Goal: Task Accomplishment & Management: Use online tool/utility

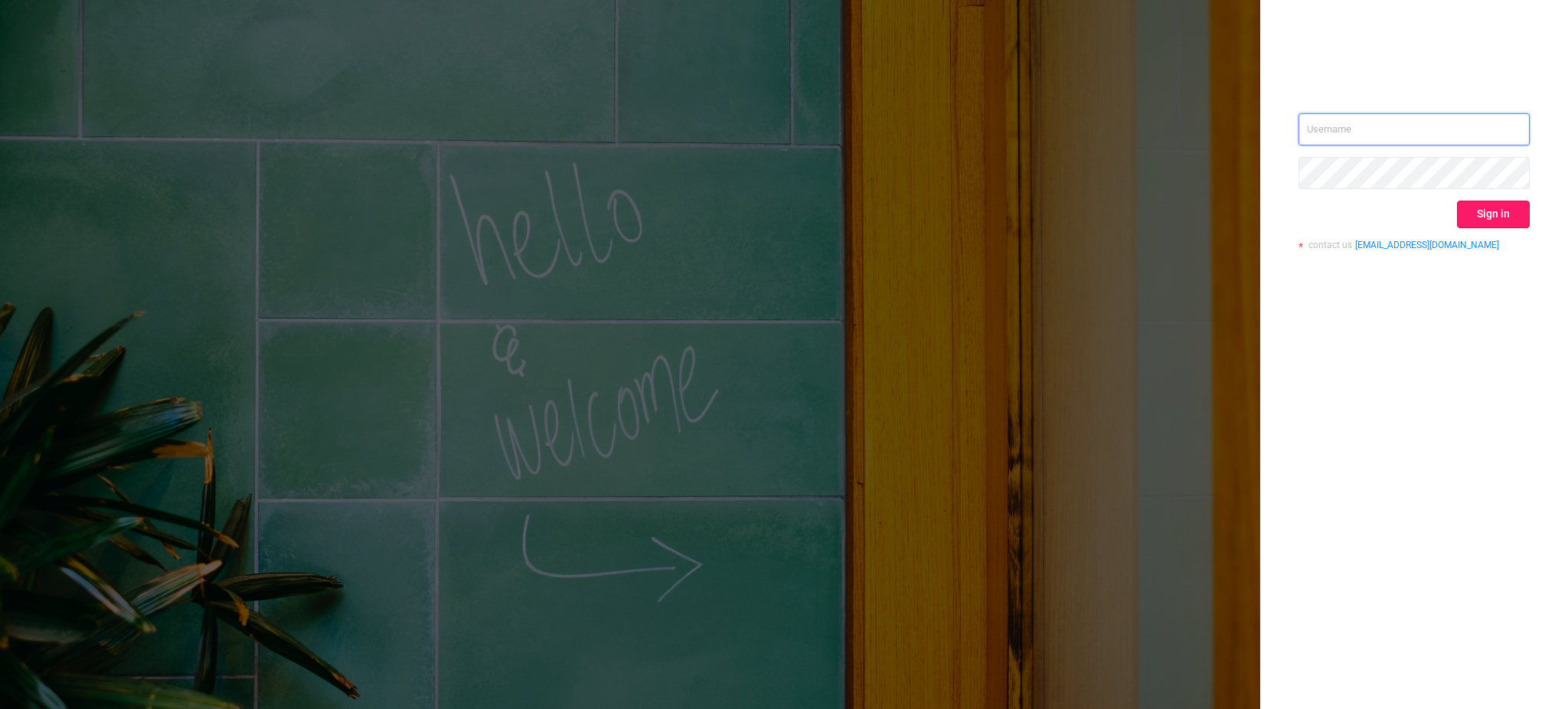
type input "[EMAIL_ADDRESS][DOMAIN_NAME]"
click at [1501, 216] on button "Sign in" at bounding box center [1493, 214] width 73 height 27
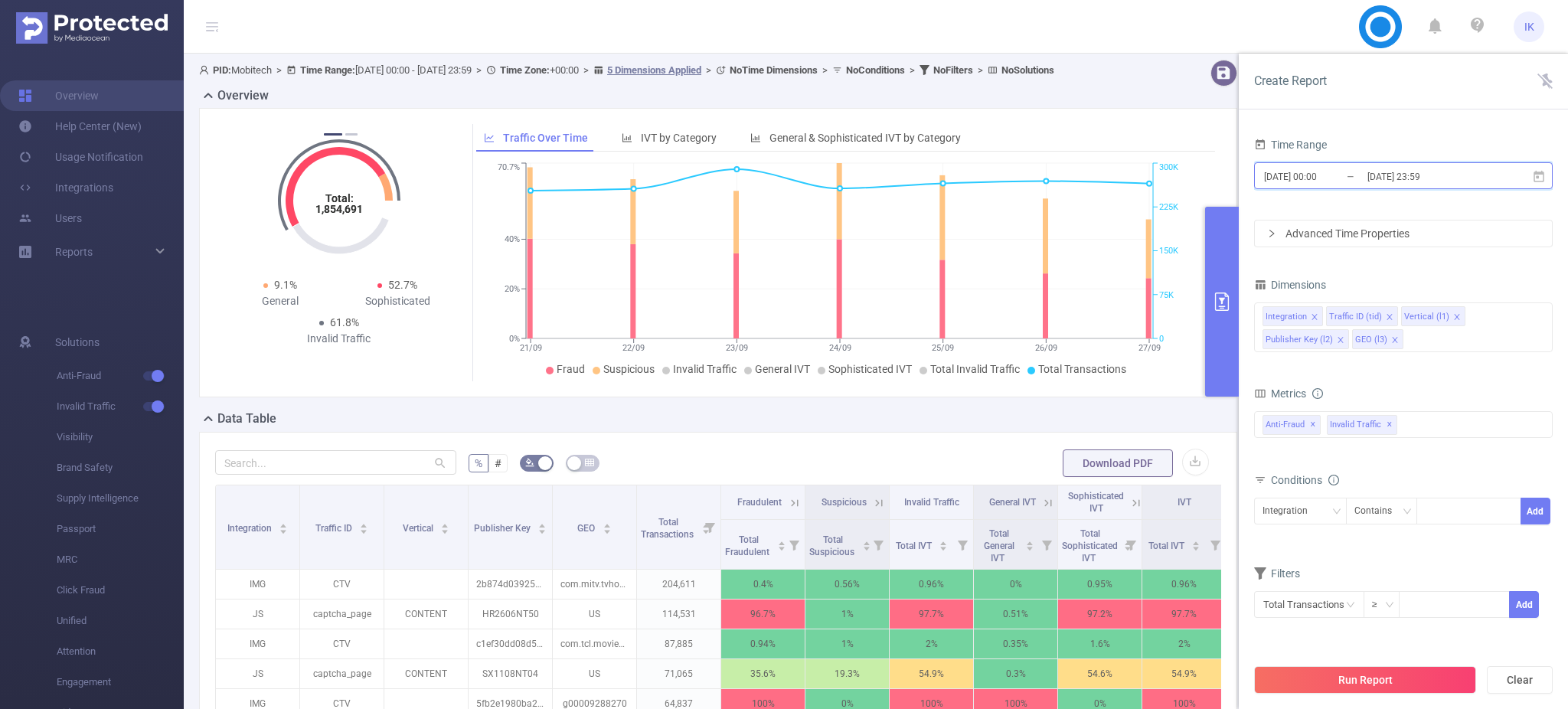
click at [1540, 173] on icon at bounding box center [1539, 176] width 11 height 12
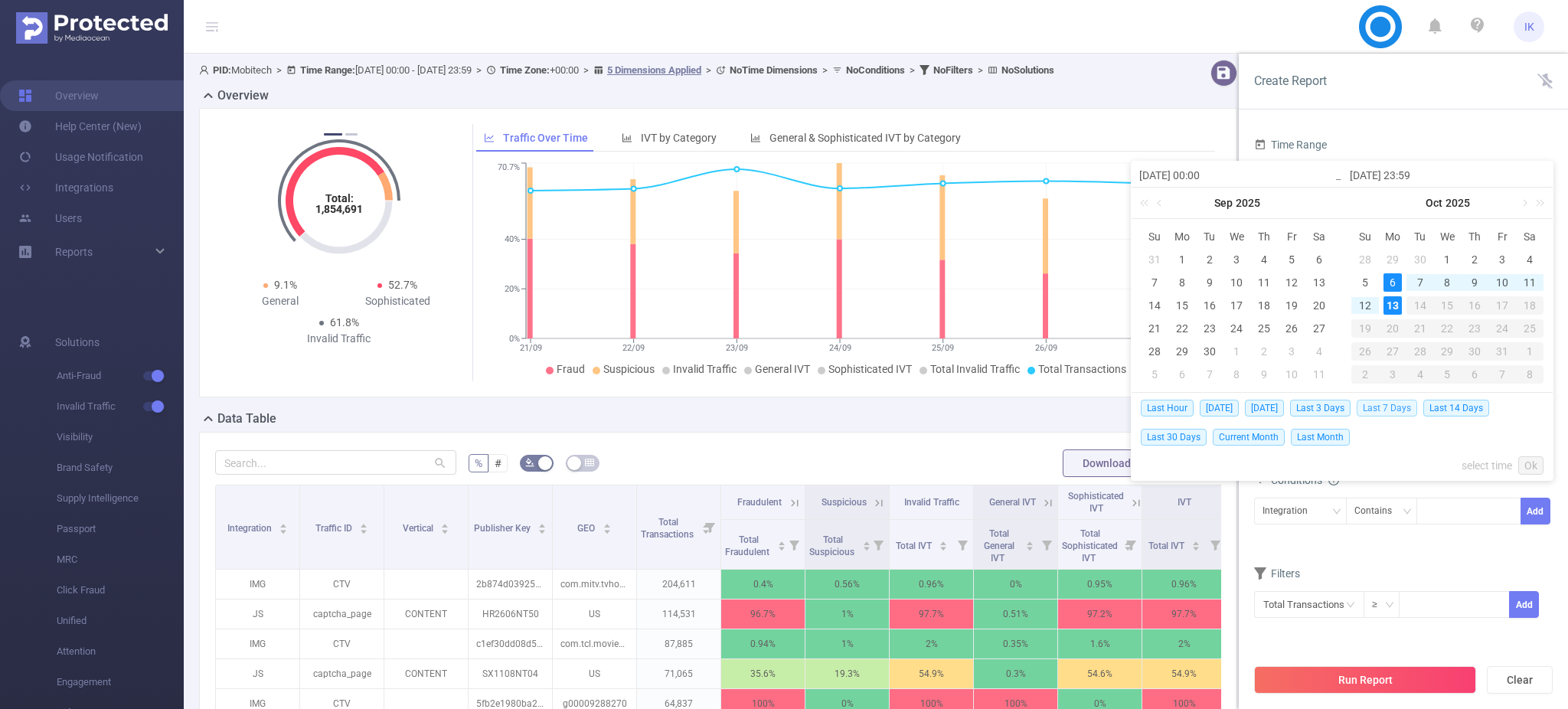
click at [1390, 412] on span "Last 7 Days" at bounding box center [1387, 407] width 60 height 16
type input "[DATE] 00:00"
type input "[DATE] 23:59"
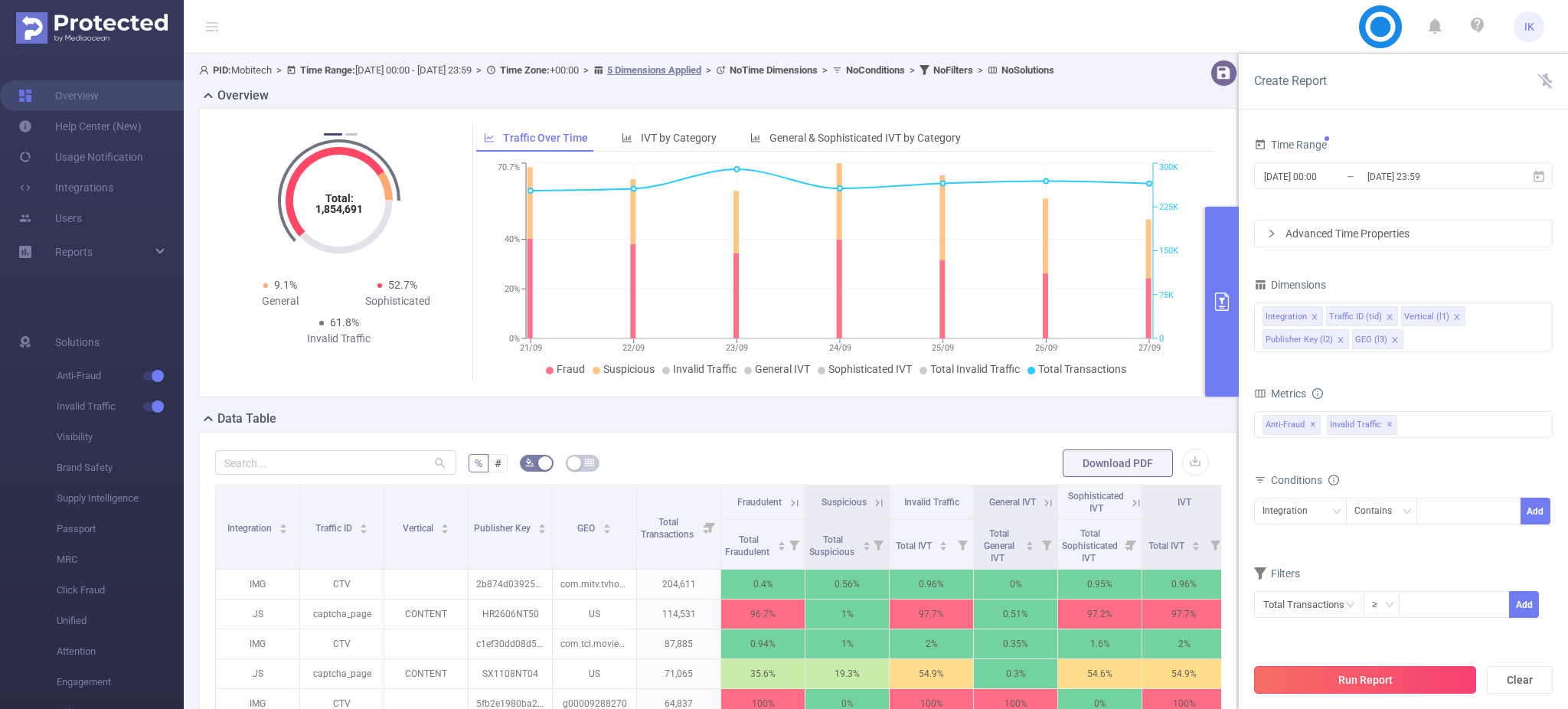
click at [1404, 685] on button "Run Report" at bounding box center [1365, 679] width 222 height 27
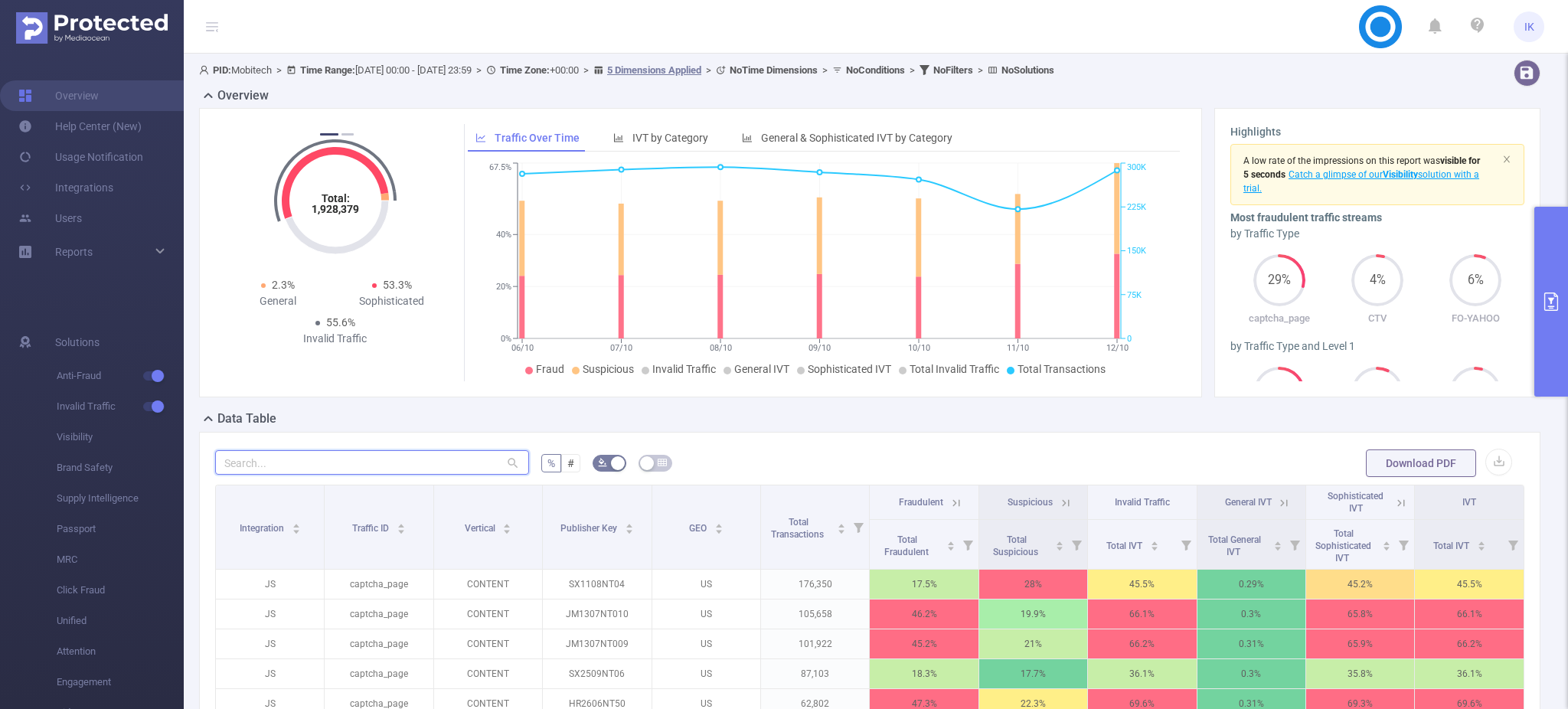
click at [381, 464] on input "text" at bounding box center [372, 462] width 314 height 24
paste input "sx1108nt04"
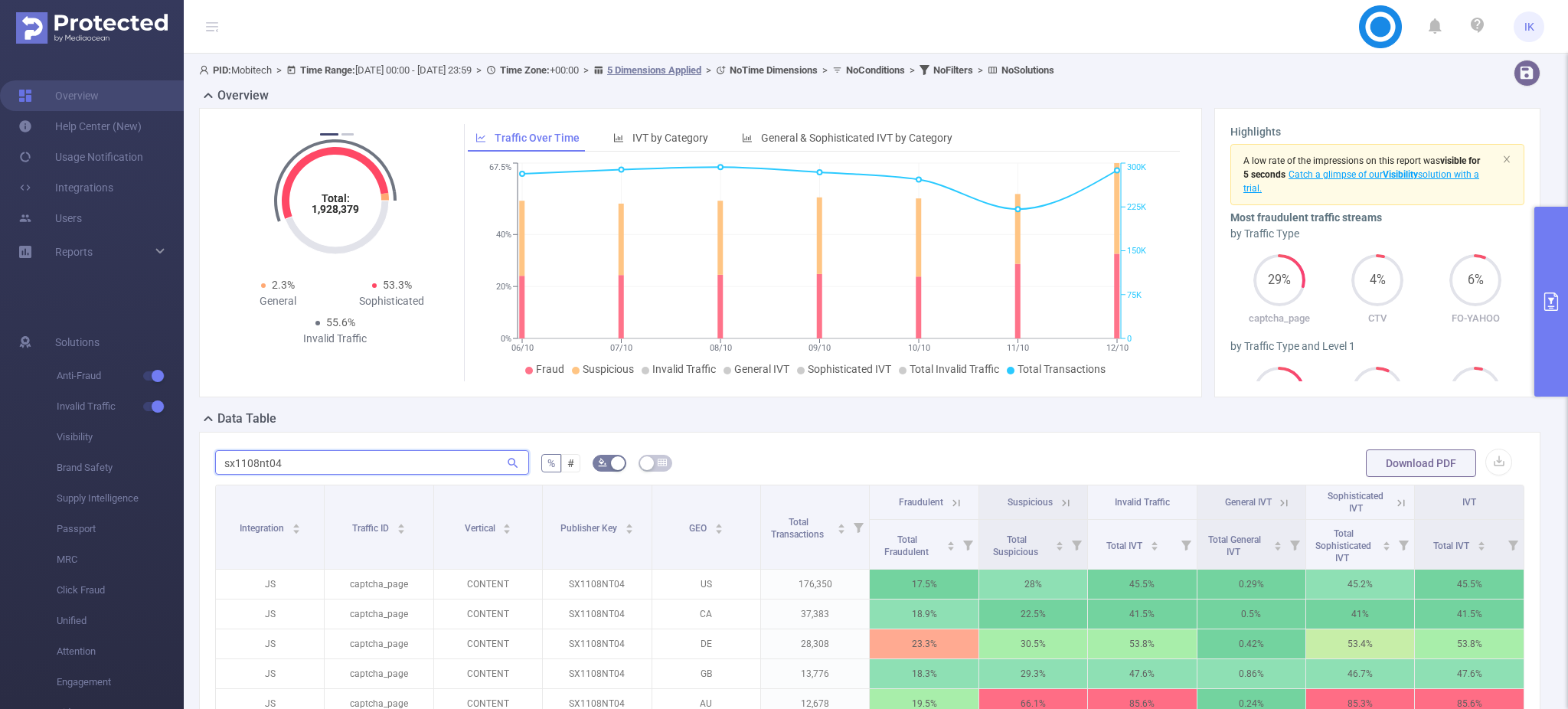
scroll to position [300, 0]
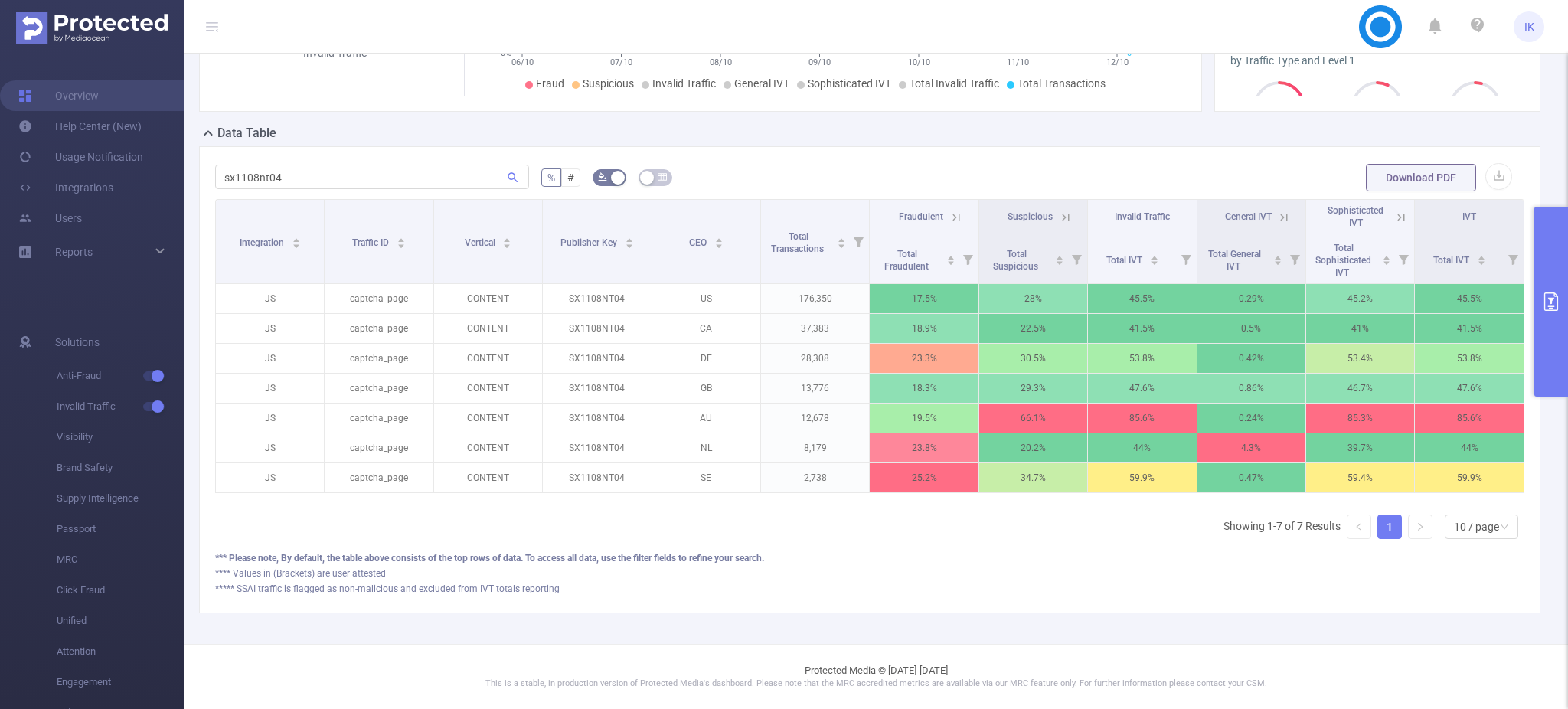
click at [1059, 210] on icon at bounding box center [1066, 217] width 14 height 14
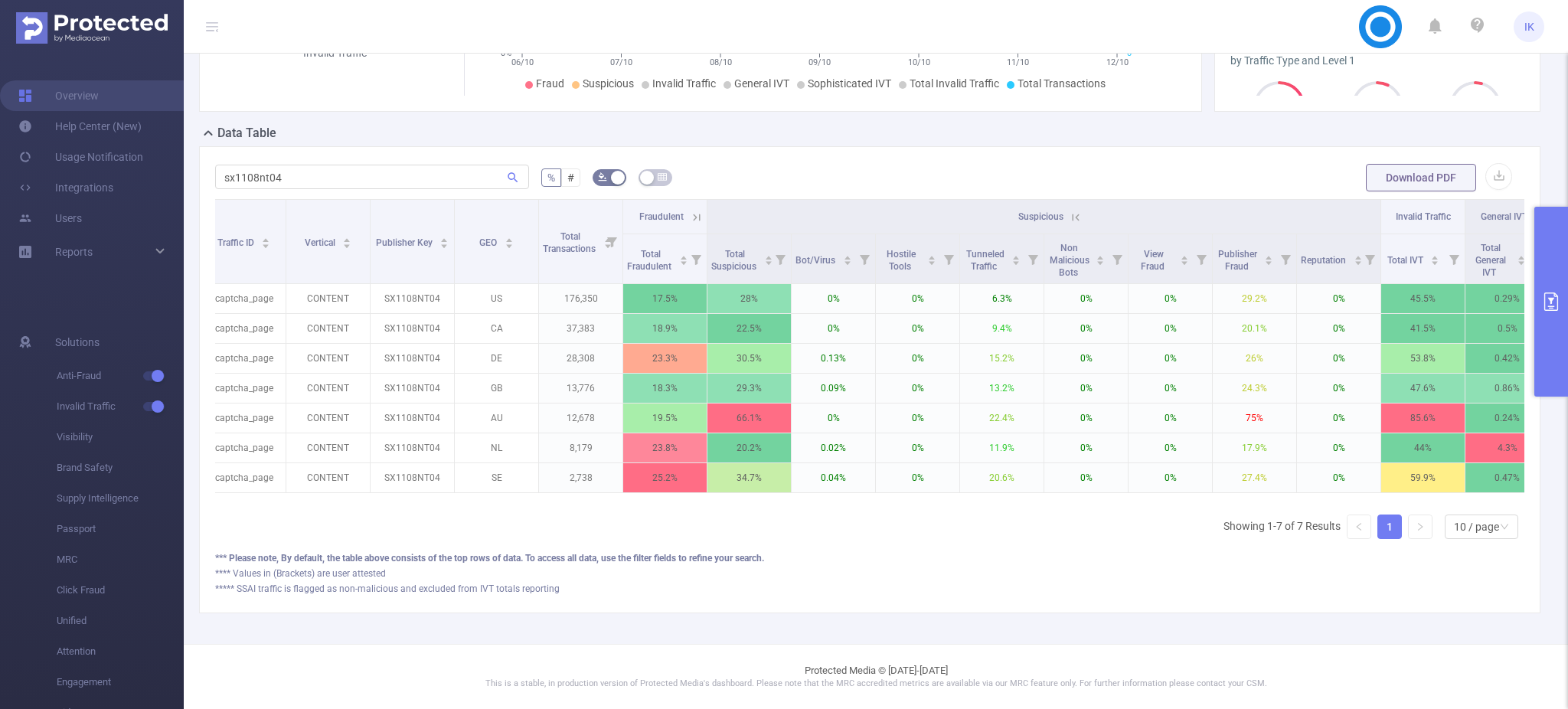
scroll to position [0, 100]
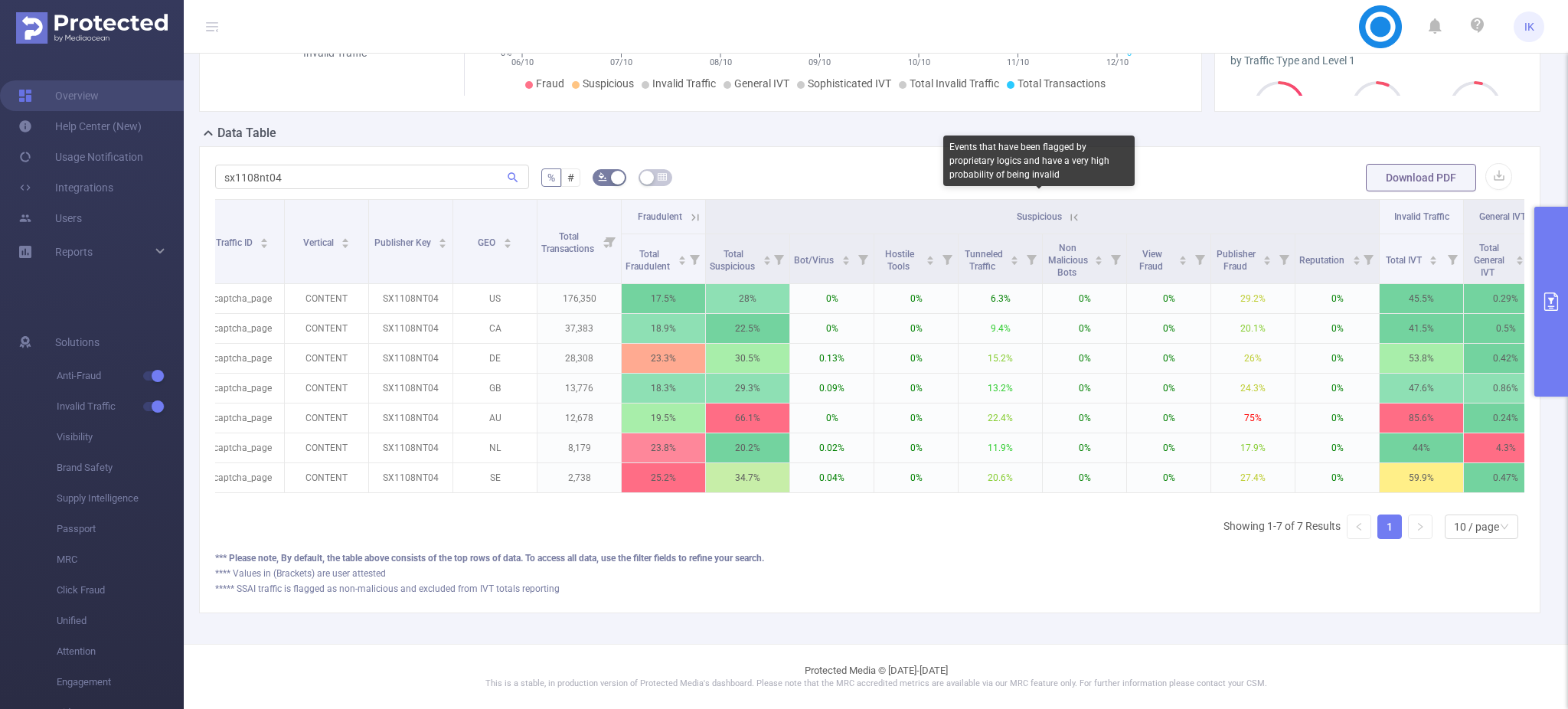
click at [1060, 211] on span "Suspicious" at bounding box center [1040, 216] width 46 height 11
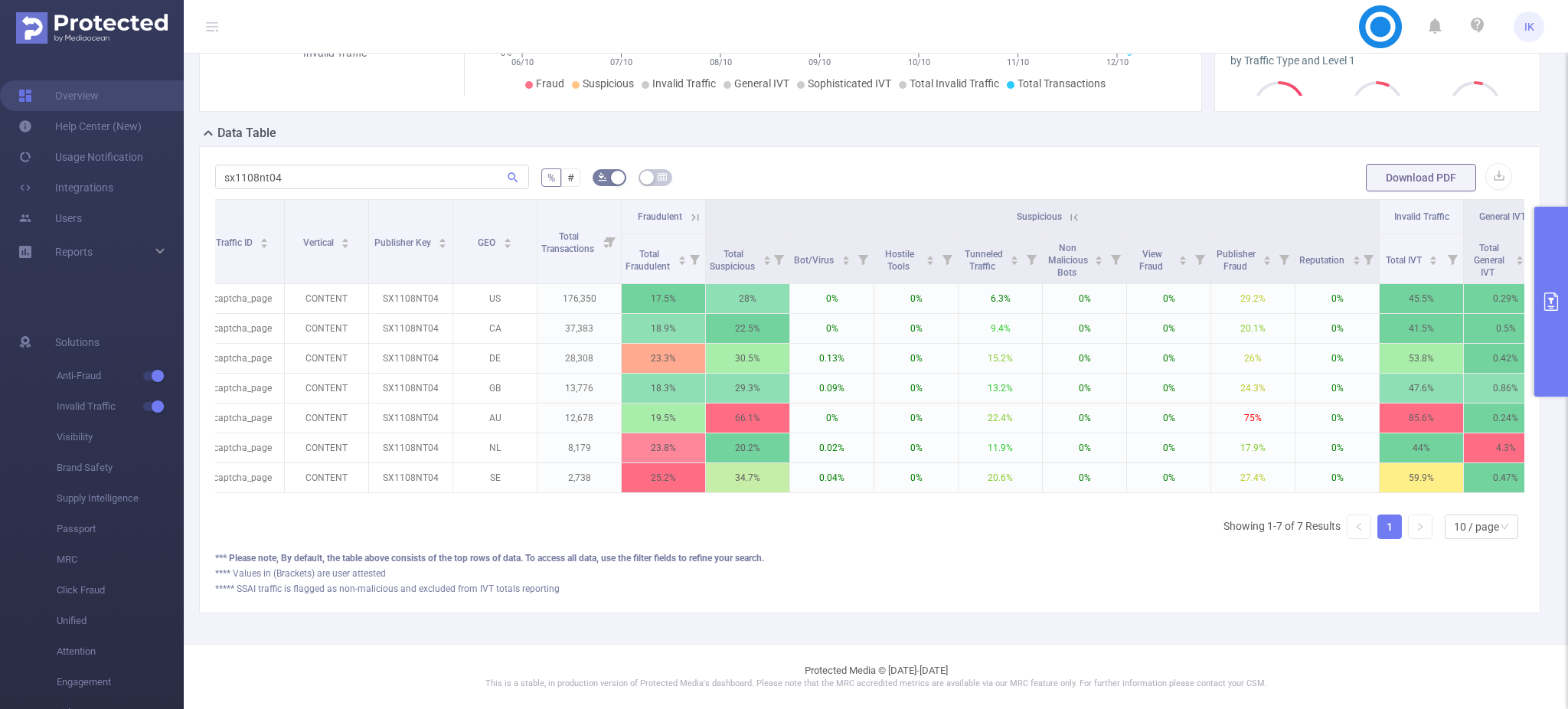
click at [1071, 213] on icon at bounding box center [1074, 216] width 7 height 7
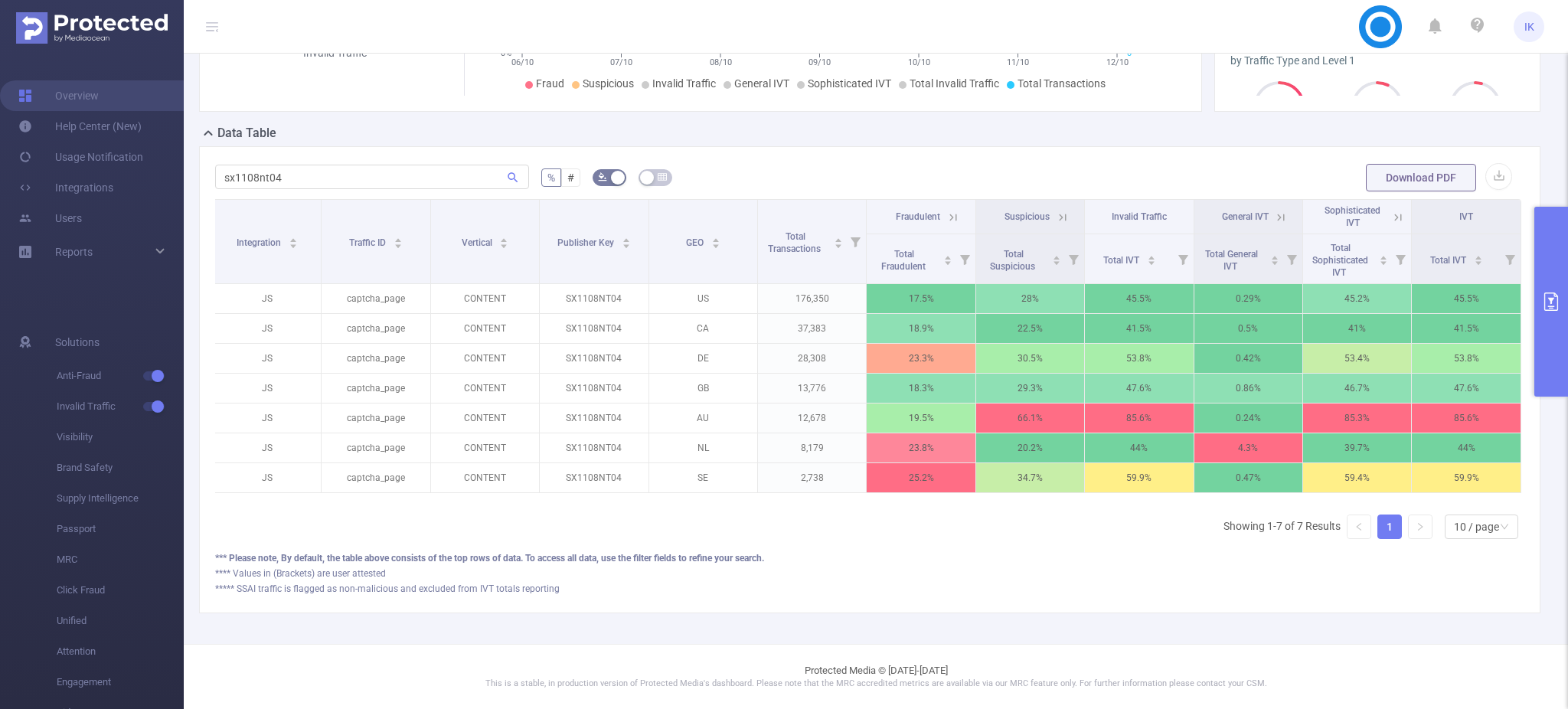
scroll to position [0, 3]
click at [1255, 211] on span "General IVT" at bounding box center [1245, 216] width 47 height 11
click at [1274, 210] on icon at bounding box center [1282, 217] width 14 height 14
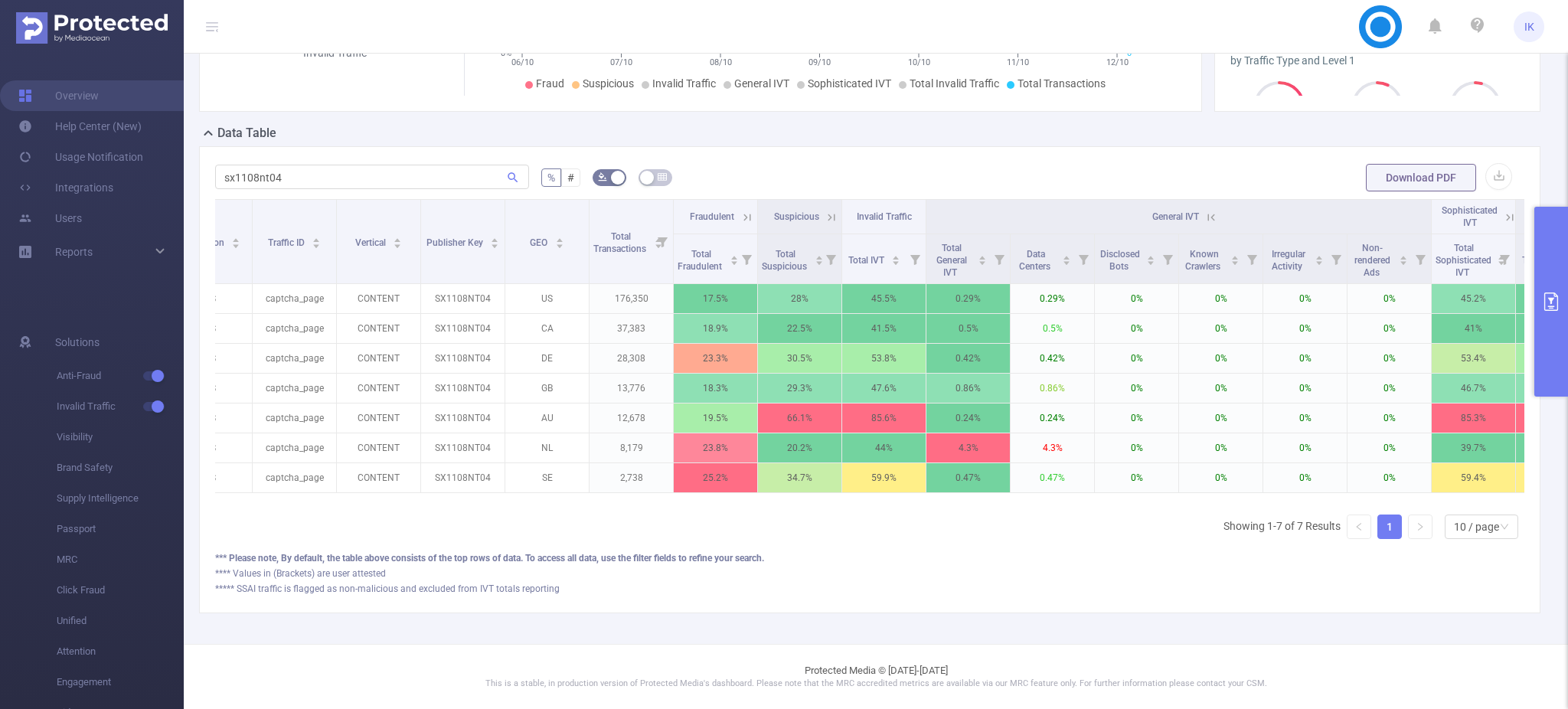
scroll to position [0, 108]
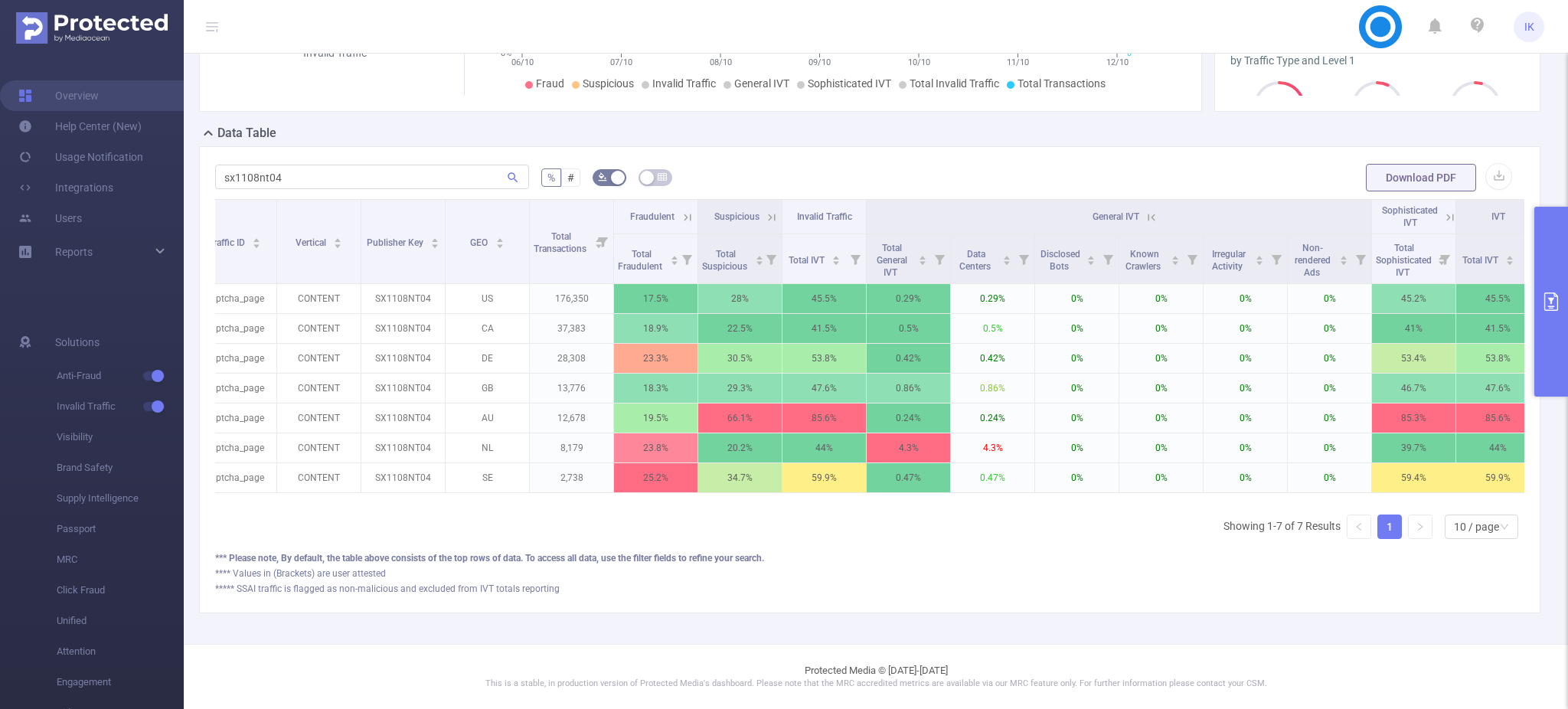
click at [1143, 200] on th "General IVT" at bounding box center [1120, 217] width 505 height 35
click at [1143, 209] on icon at bounding box center [1149, 216] width 18 height 16
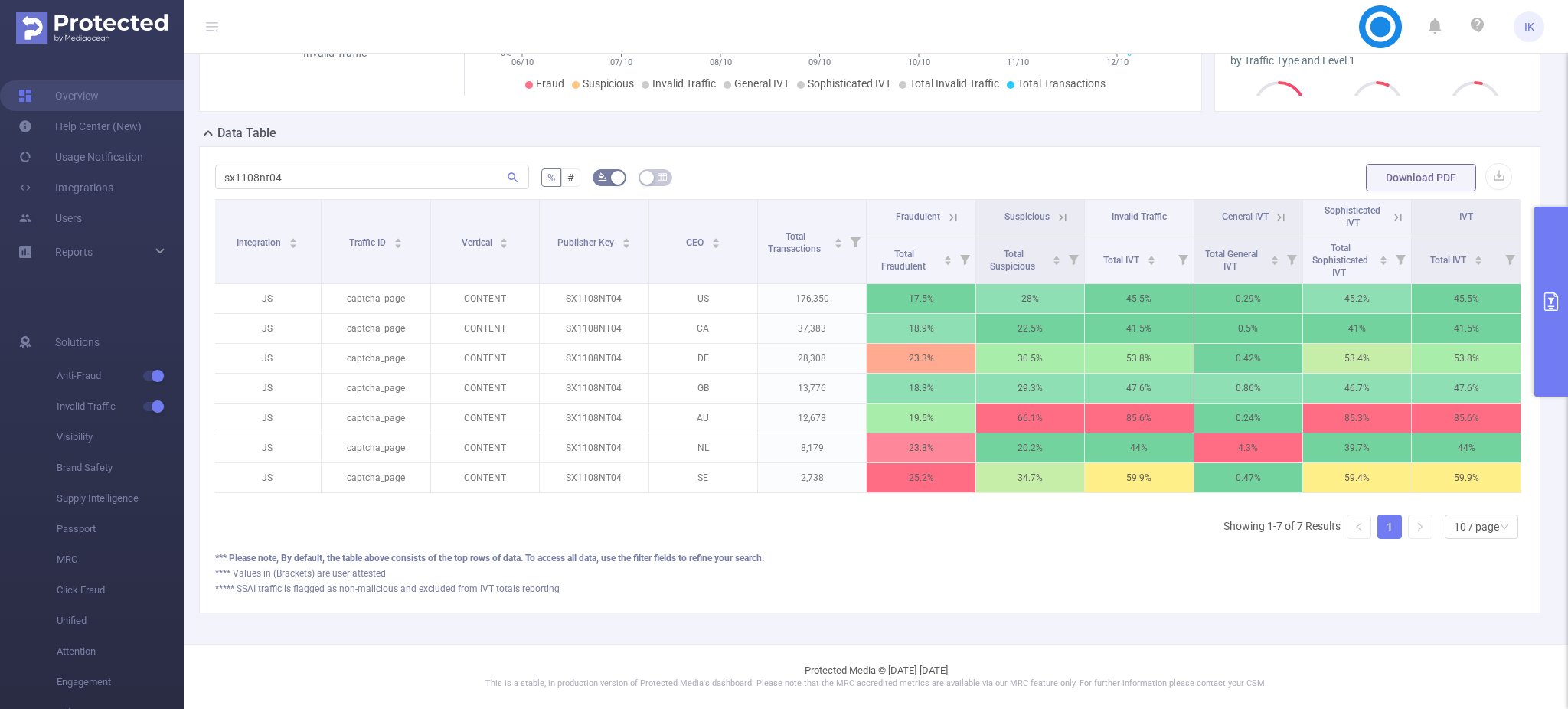
click at [1395, 213] on icon at bounding box center [1398, 216] width 7 height 7
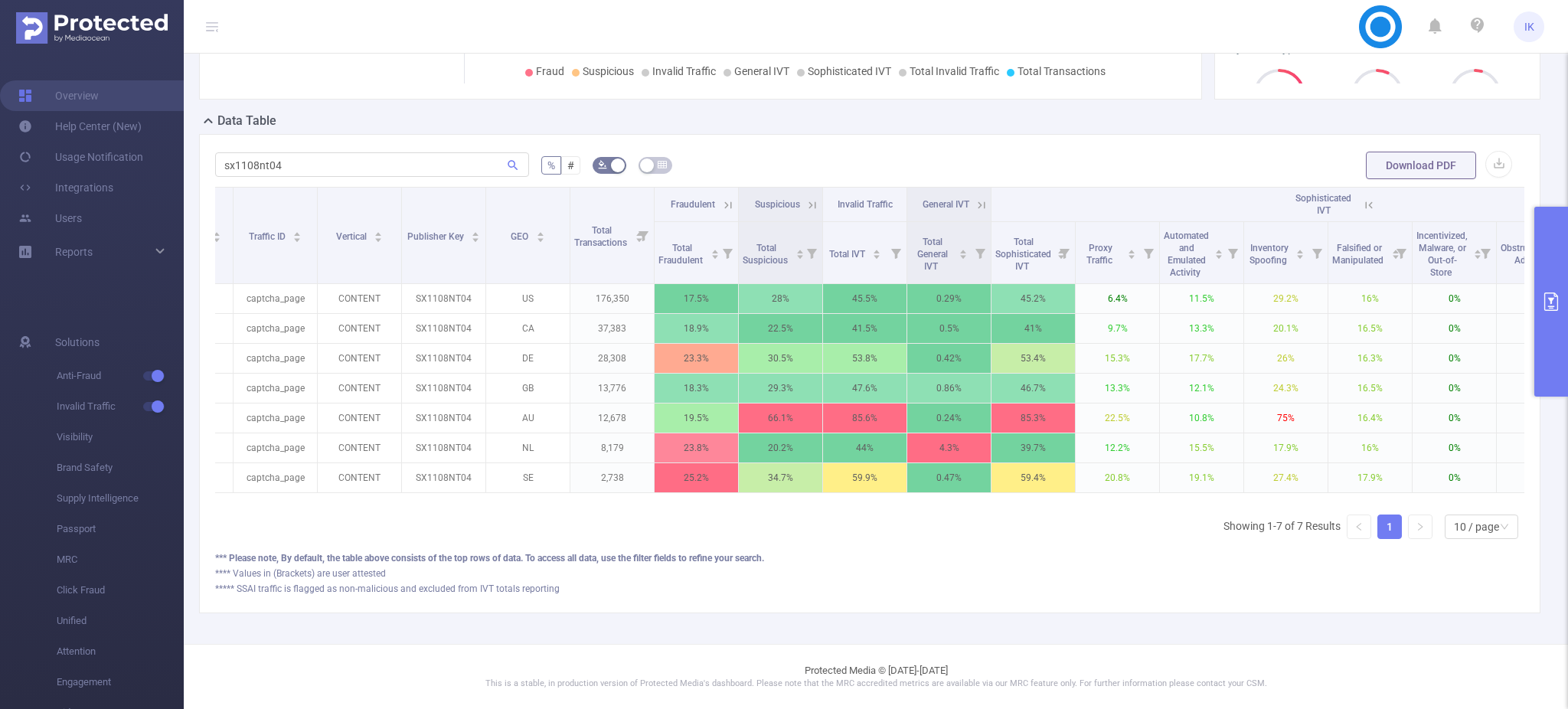
scroll to position [0, 100]
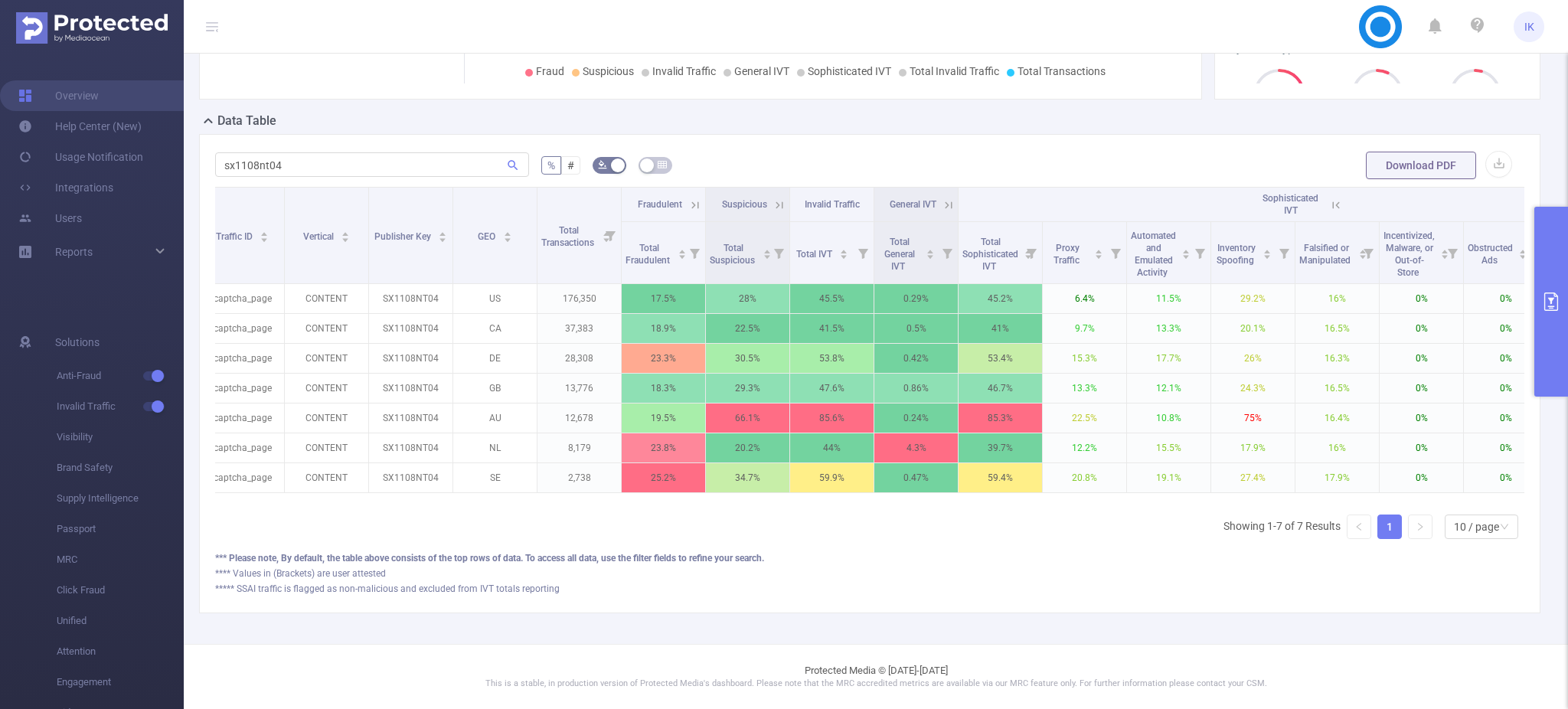
click at [1333, 202] on icon at bounding box center [1336, 205] width 7 height 7
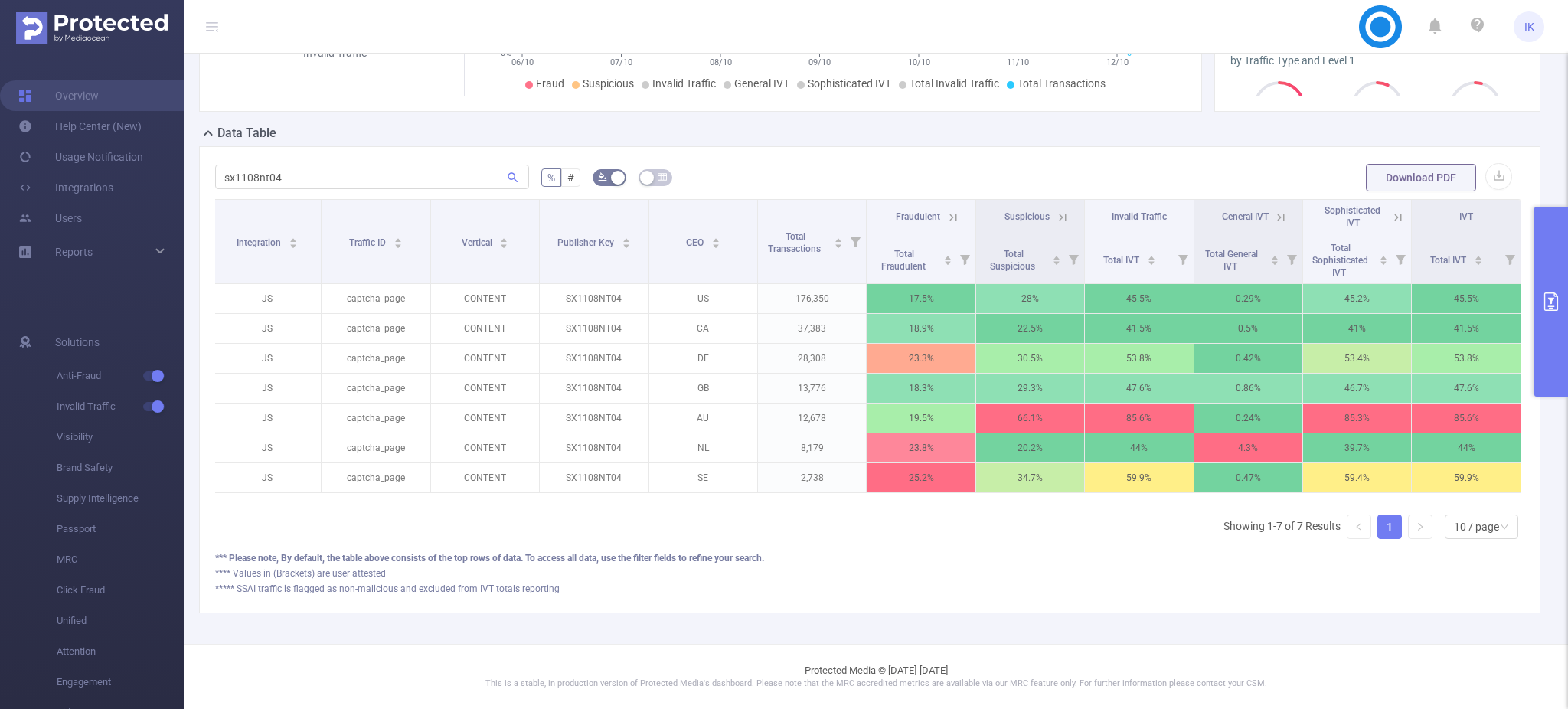
scroll to position [0, 0]
click at [231, 165] on input "sx1108nt04" at bounding box center [372, 176] width 314 height 24
paste input "408nt05"
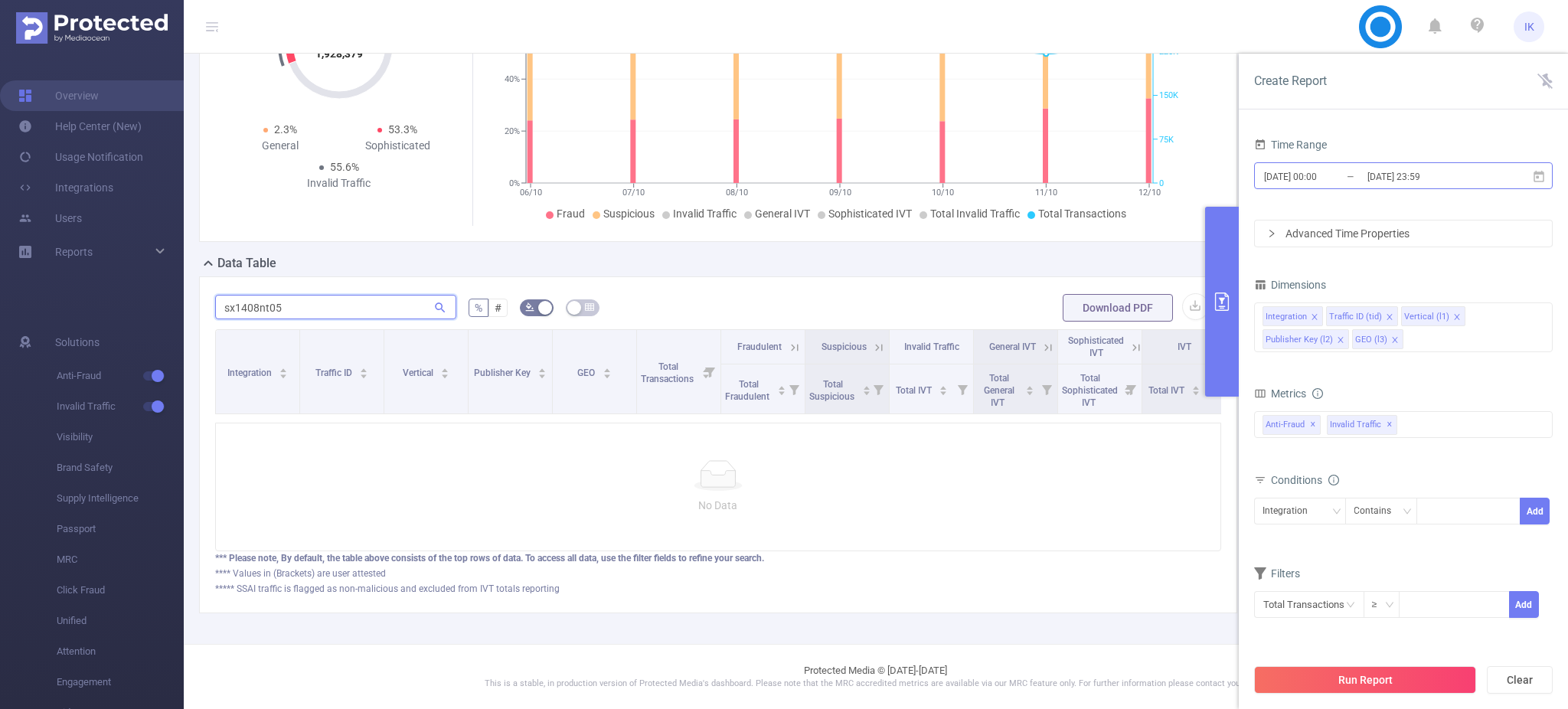
type input "sx1408nt05"
click at [1541, 174] on icon at bounding box center [1539, 177] width 14 height 14
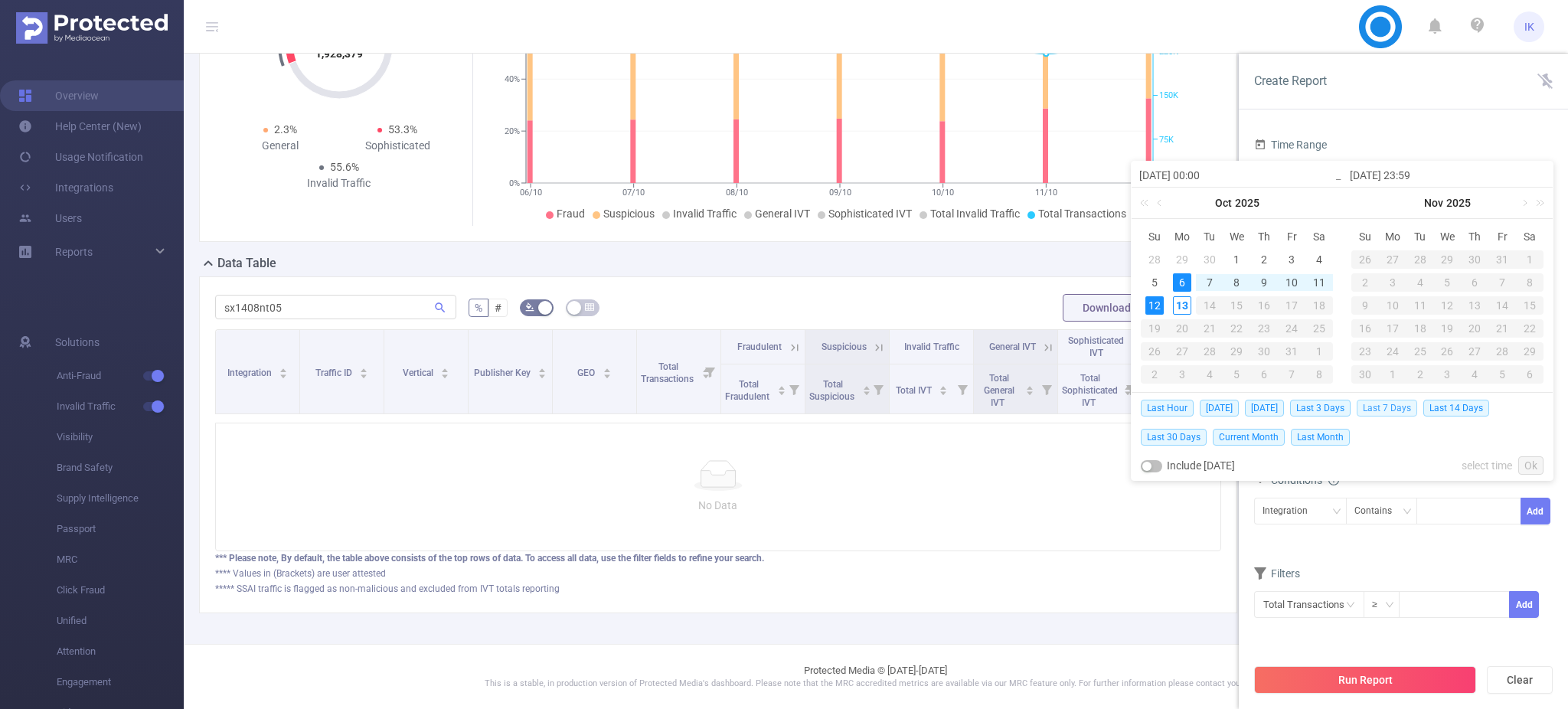
click at [1375, 408] on span "Last 7 Days" at bounding box center [1387, 407] width 60 height 16
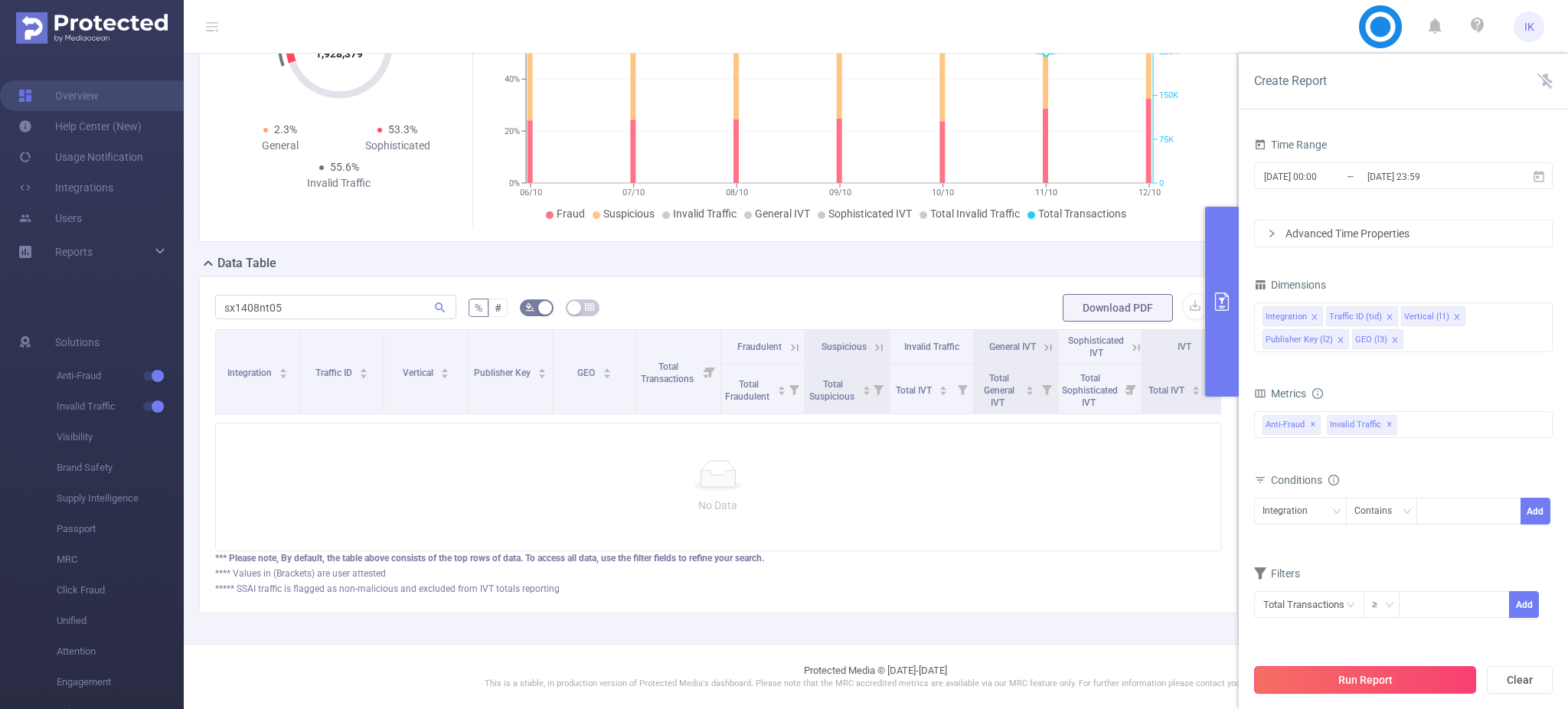
click at [1393, 678] on button "Run Report" at bounding box center [1365, 679] width 222 height 27
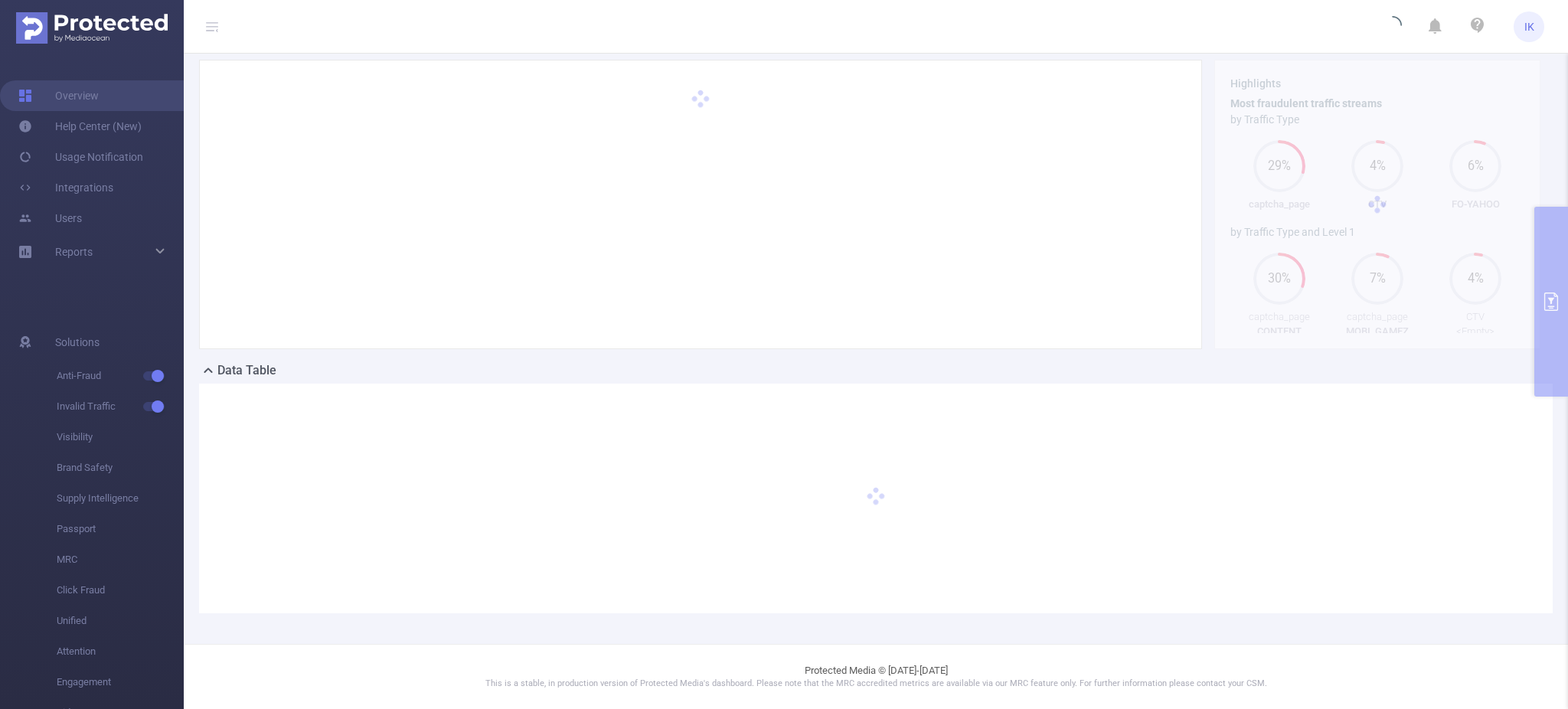
scroll to position [47, 0]
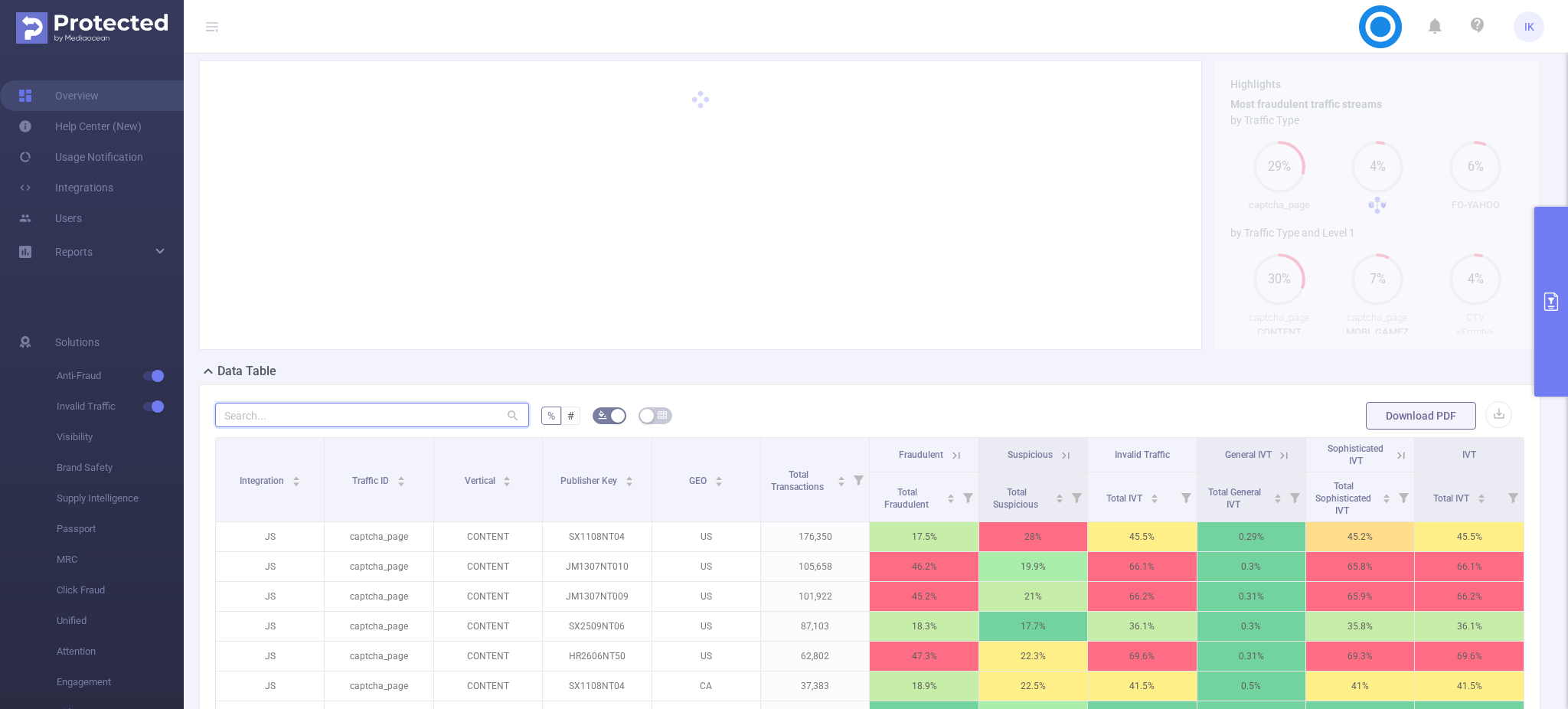
click at [299, 425] on input "text" at bounding box center [372, 414] width 314 height 24
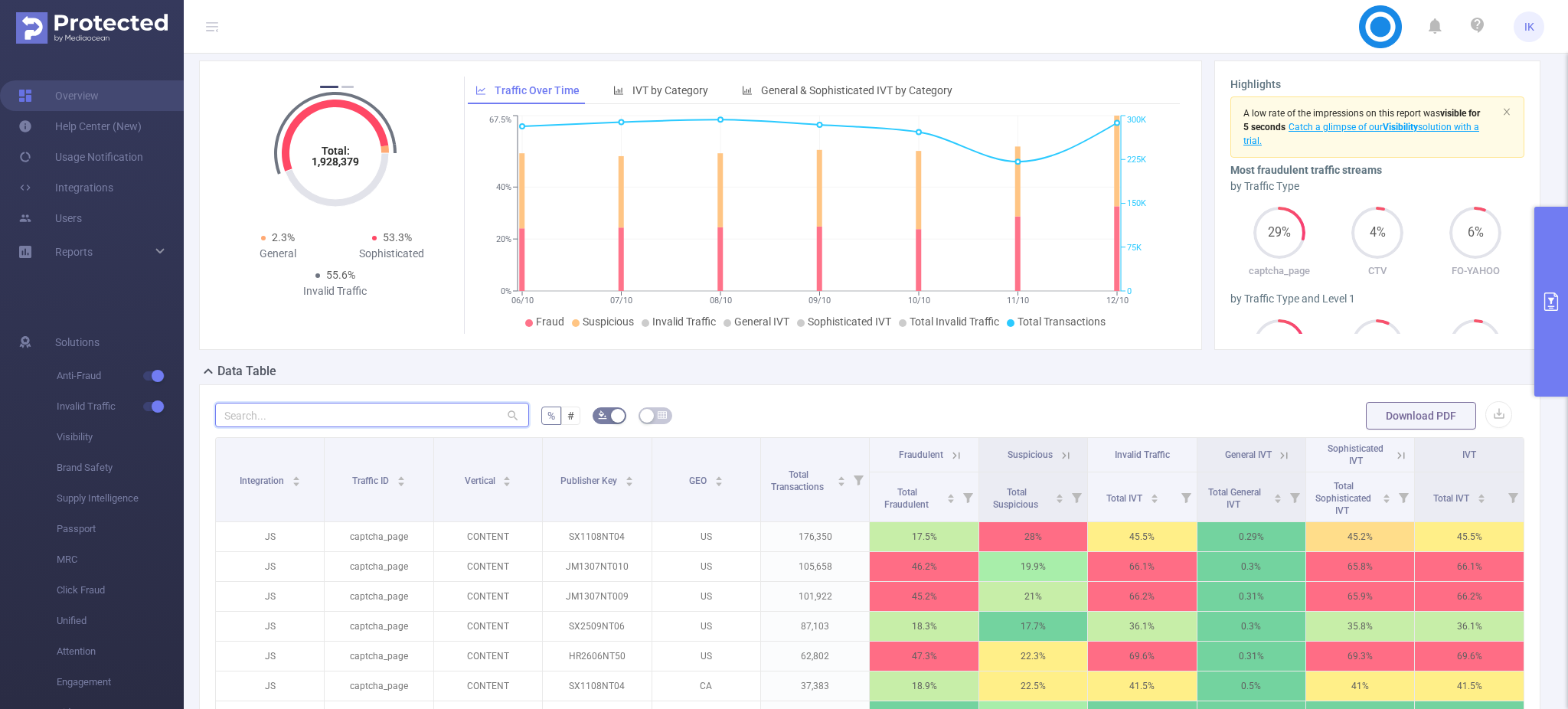
paste input "sx1408nt05"
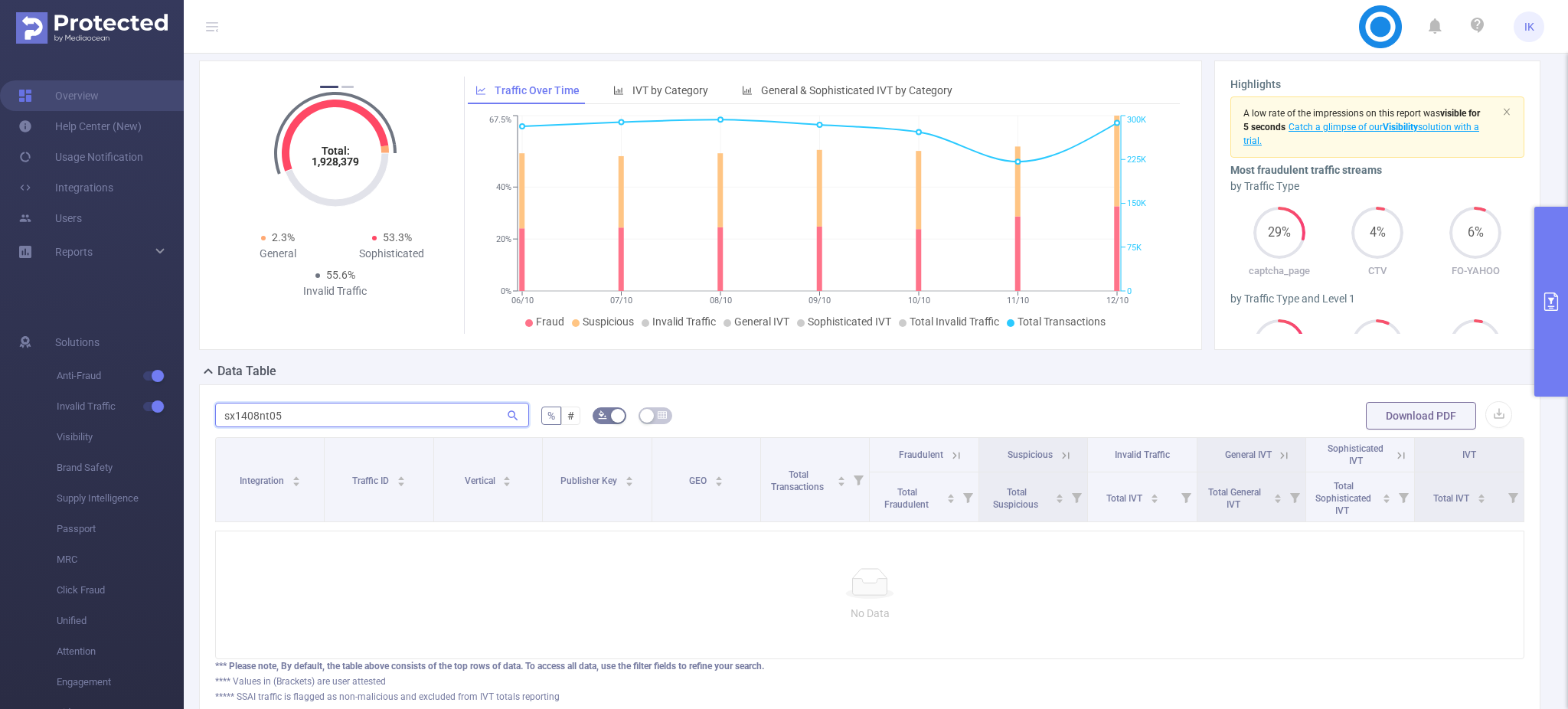
click at [249, 417] on input "sx1408nt05" at bounding box center [372, 414] width 314 height 24
click at [249, 418] on input "sx1408nt05" at bounding box center [372, 414] width 314 height 24
paste input "2509nt06"
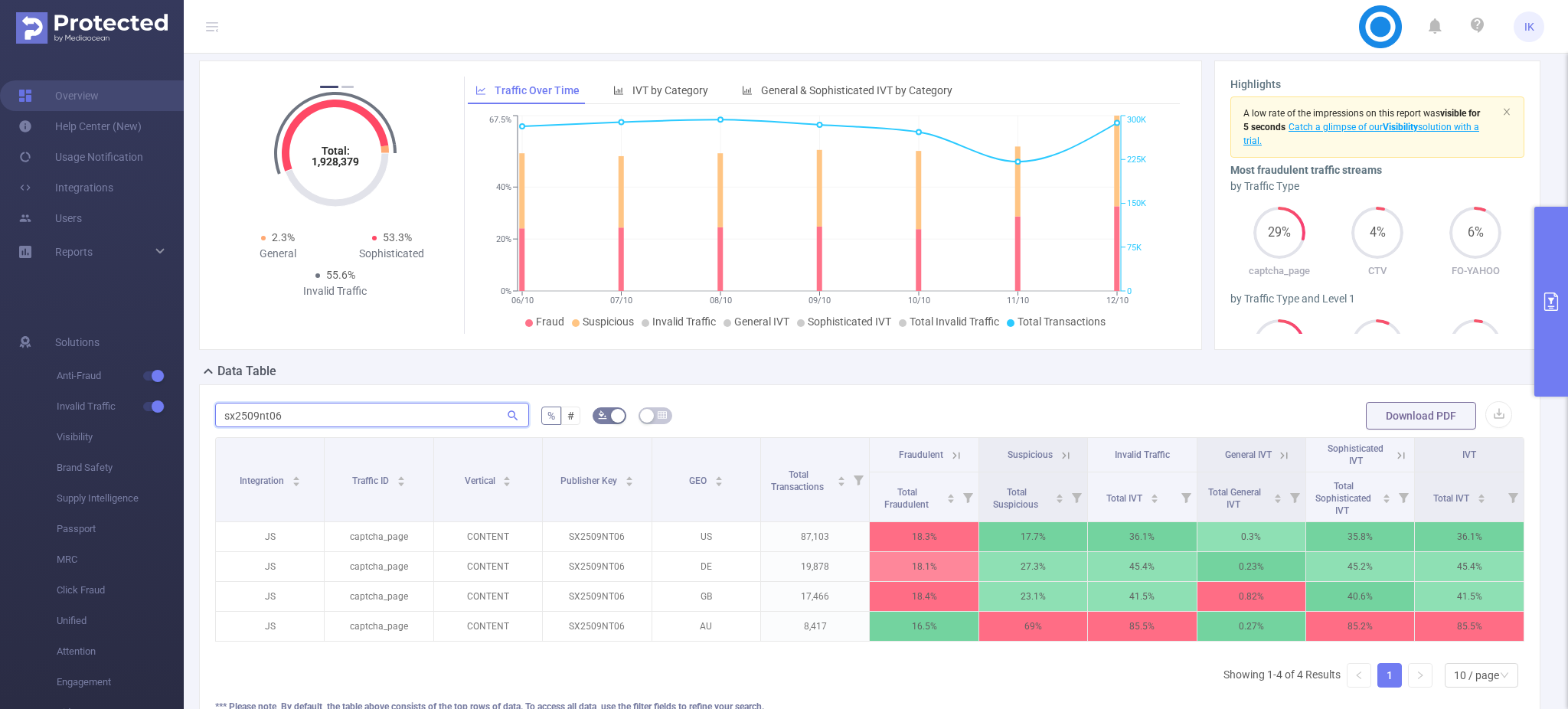
scroll to position [0, 2]
click at [1392, 457] on icon at bounding box center [1399, 456] width 14 height 14
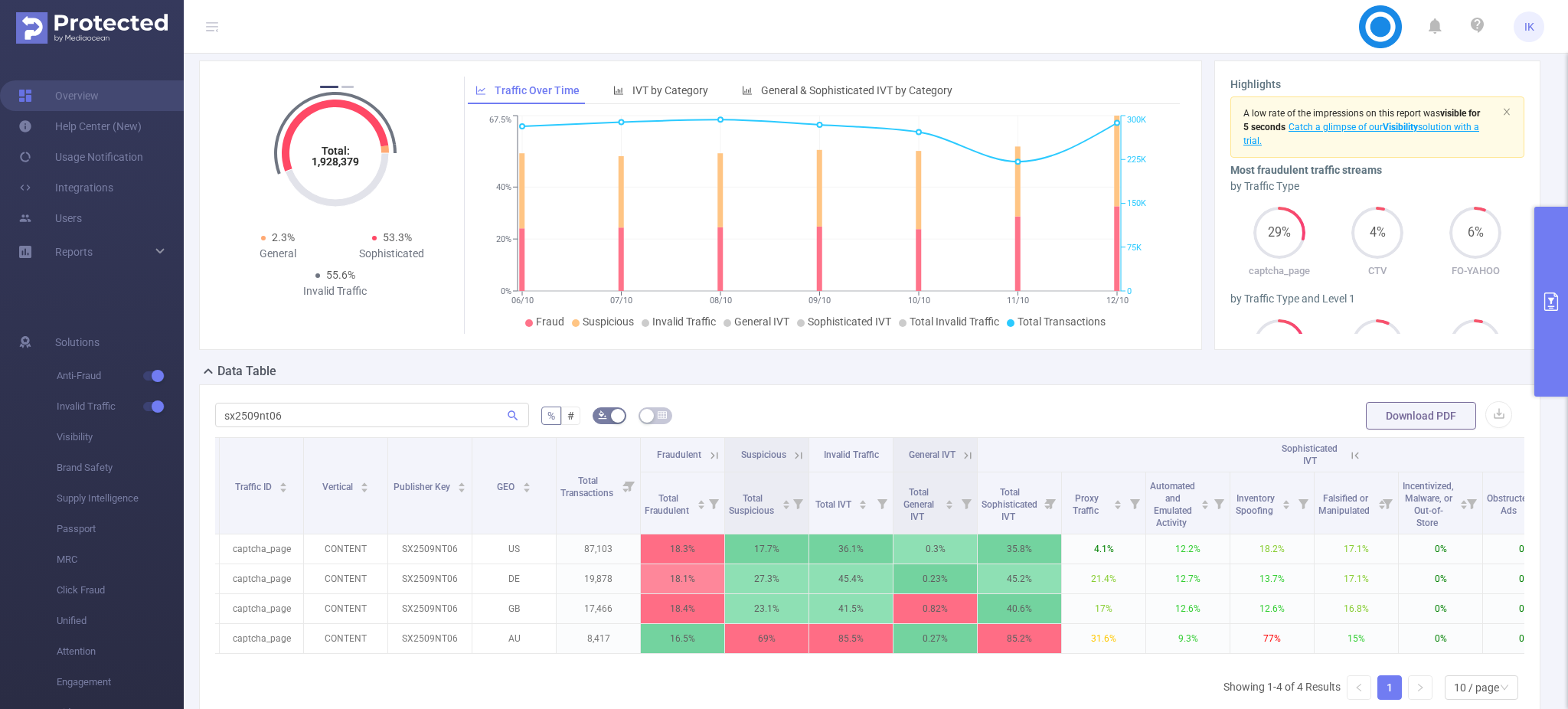
scroll to position [0, 70]
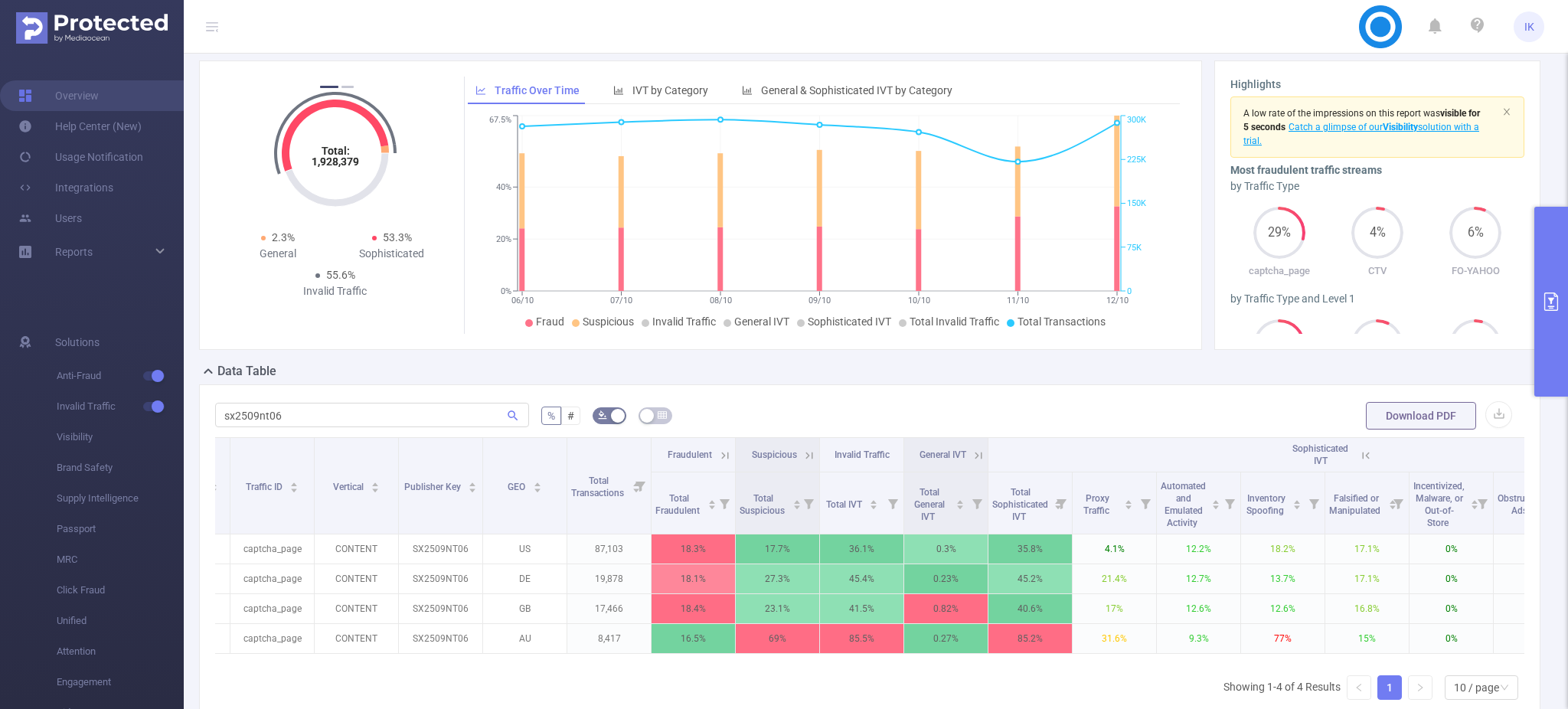
click at [1360, 449] on icon at bounding box center [1366, 456] width 14 height 14
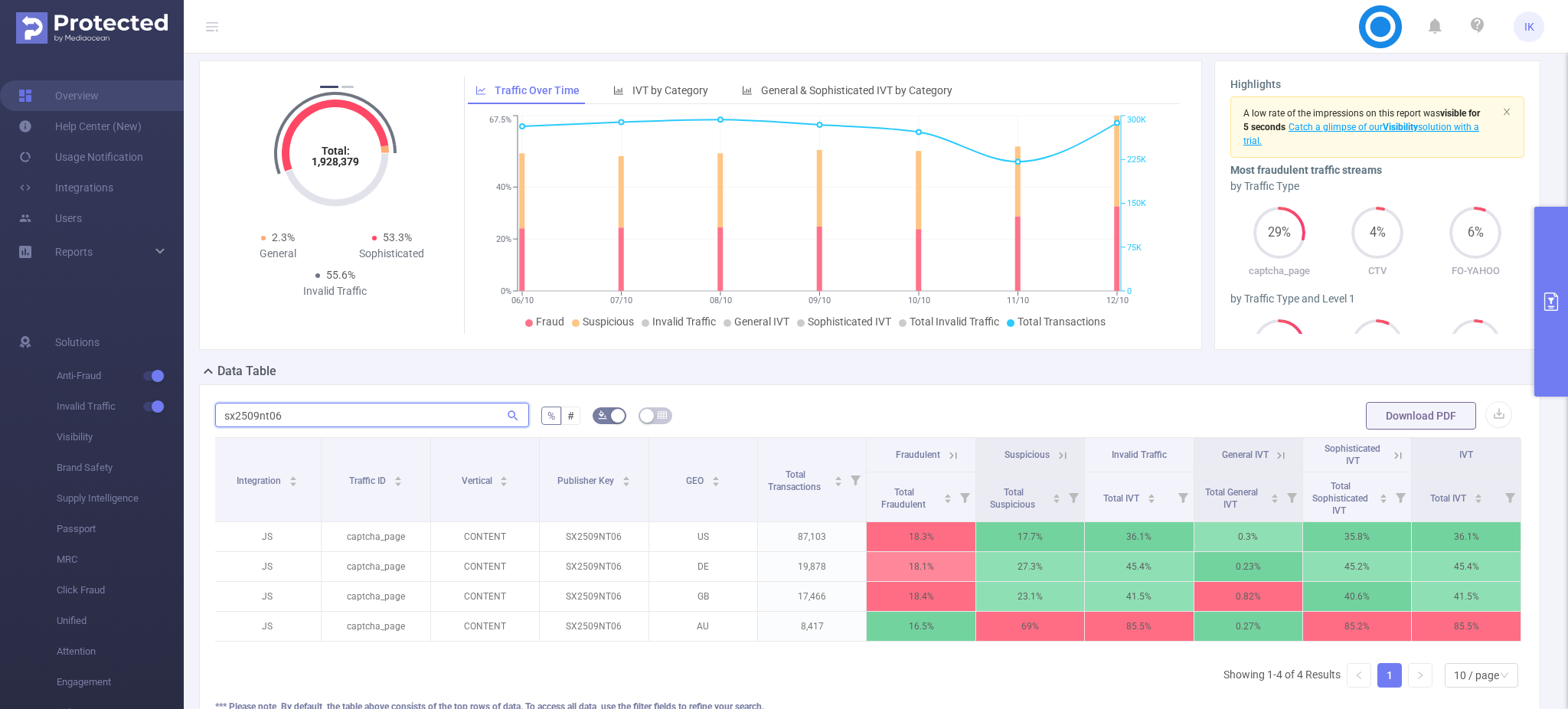
click at [248, 414] on input "sx2509nt06" at bounding box center [372, 414] width 314 height 24
paste input "1108nt04"
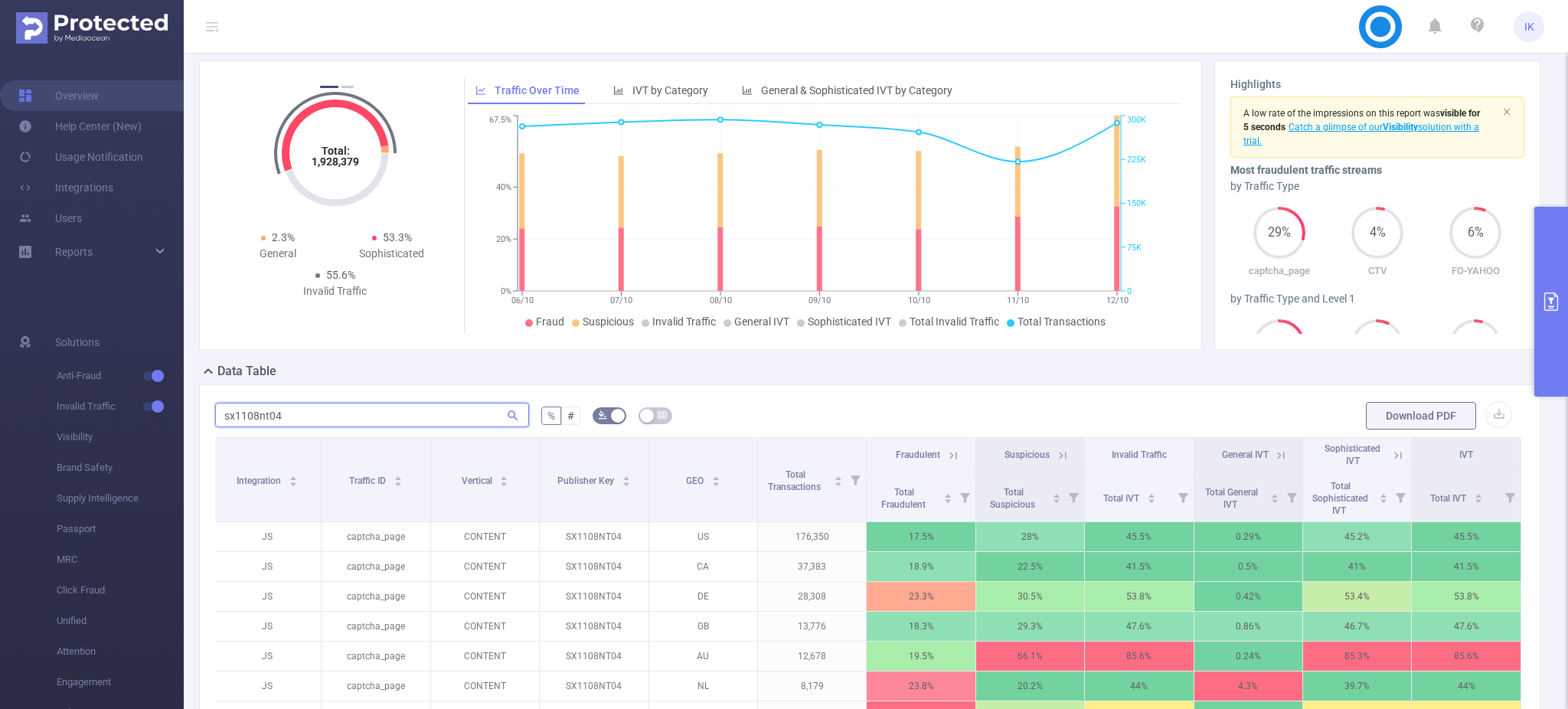
scroll to position [150, 0]
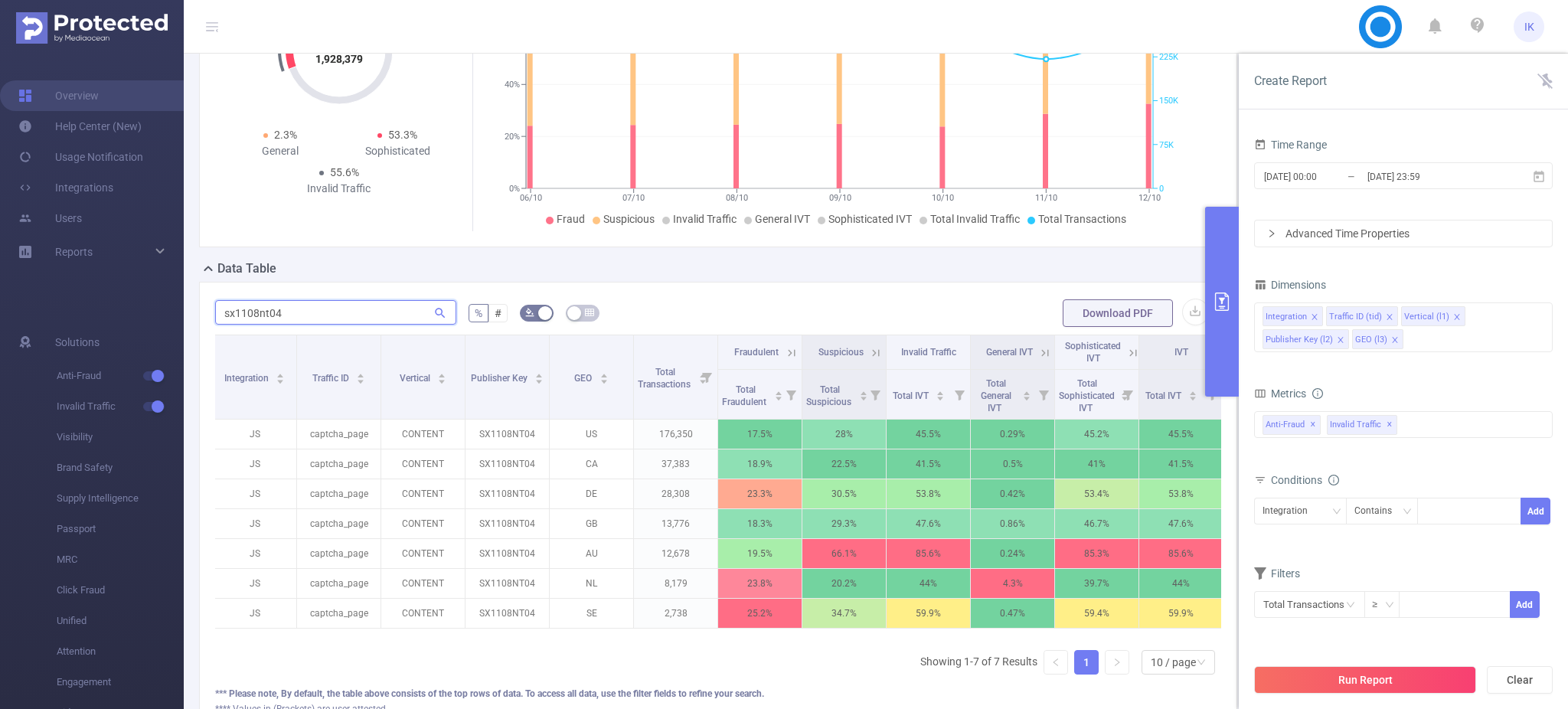
click at [268, 325] on input "sx1108nt04" at bounding box center [335, 311] width 241 height 24
paste input "2509nt06"
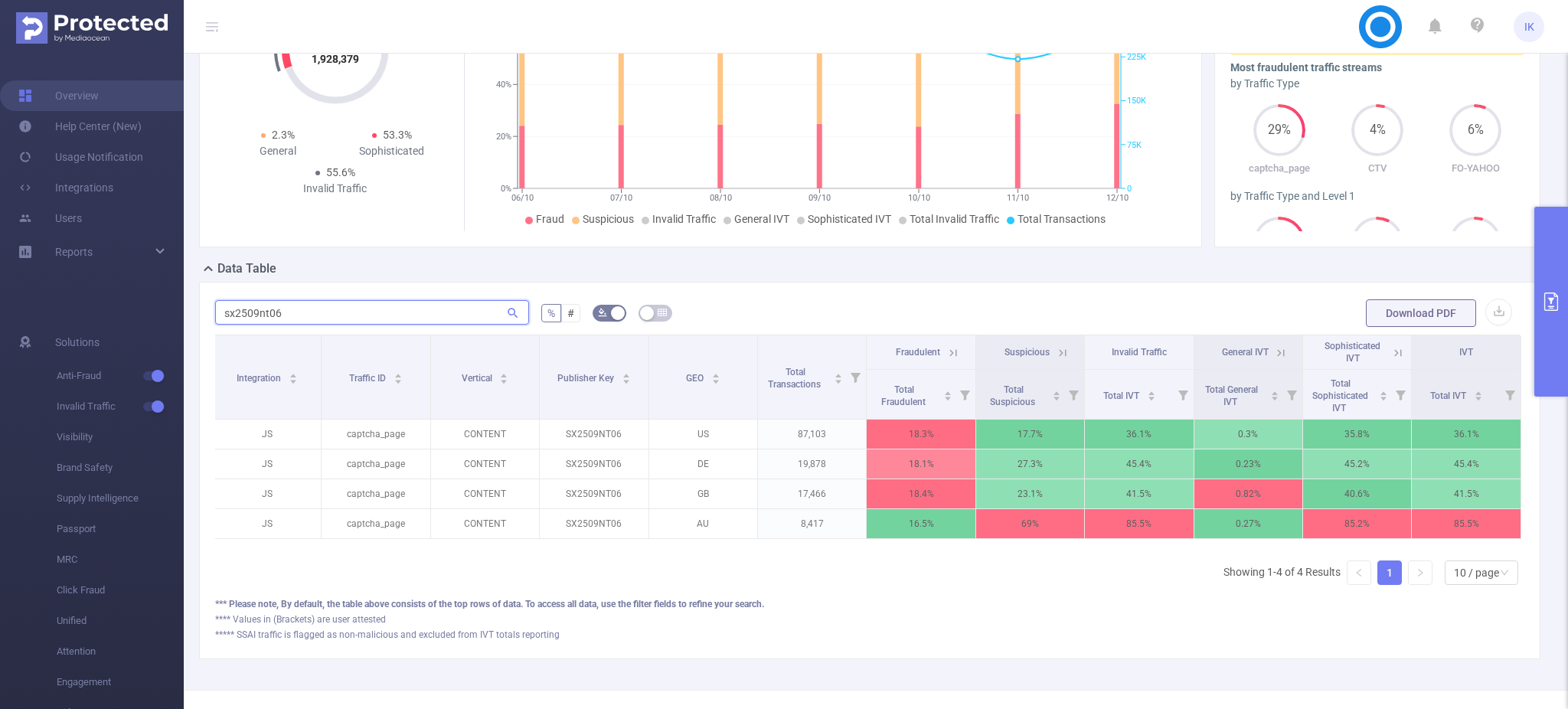
click at [252, 315] on input "sx2509nt06" at bounding box center [372, 311] width 314 height 24
paste input "0910nt07"
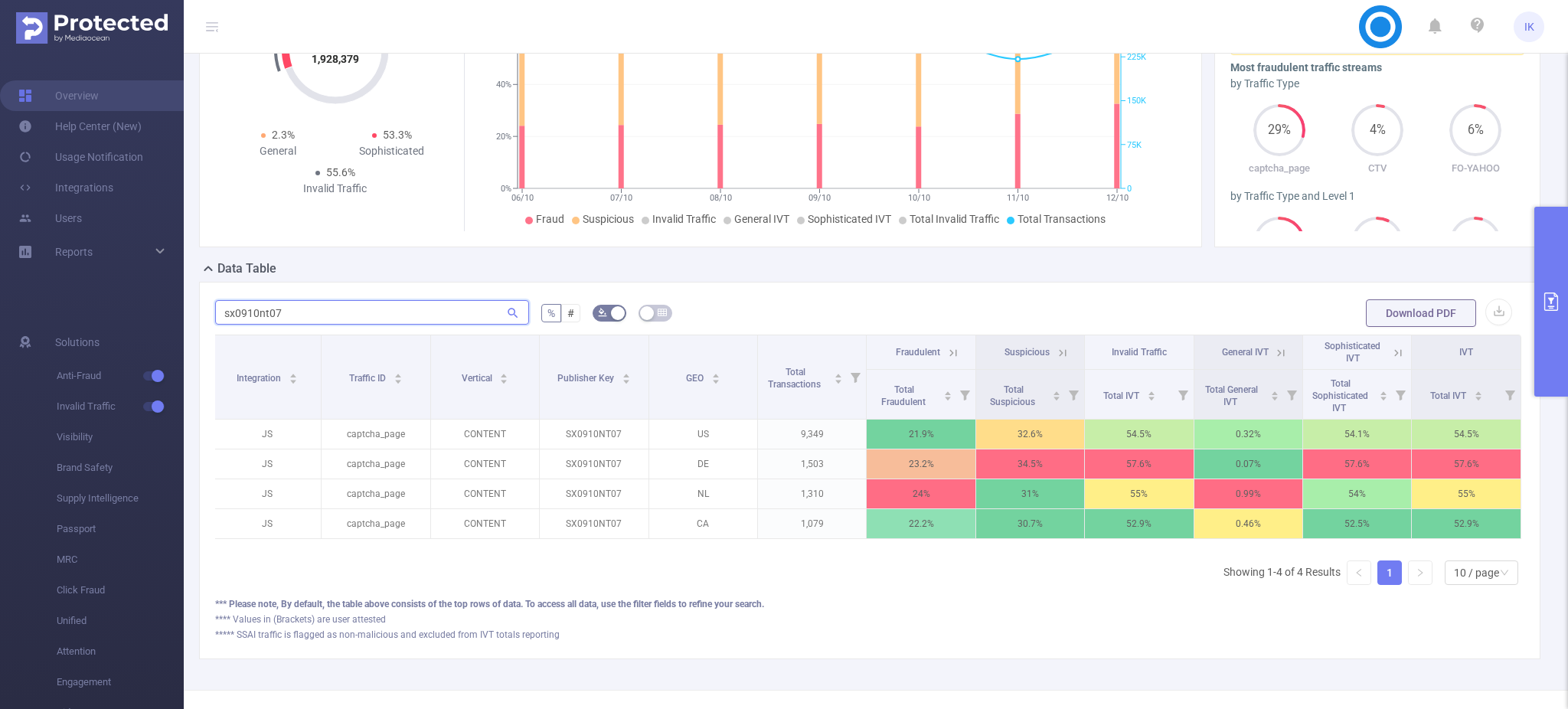
click at [250, 318] on input "sx0910nt07" at bounding box center [372, 311] width 314 height 24
click at [248, 319] on input "sx0910nt07" at bounding box center [372, 311] width 314 height 24
click at [247, 317] on input "sx0910nt07" at bounding box center [372, 311] width 314 height 24
click at [246, 317] on input "sx0910nt07" at bounding box center [372, 311] width 314 height 24
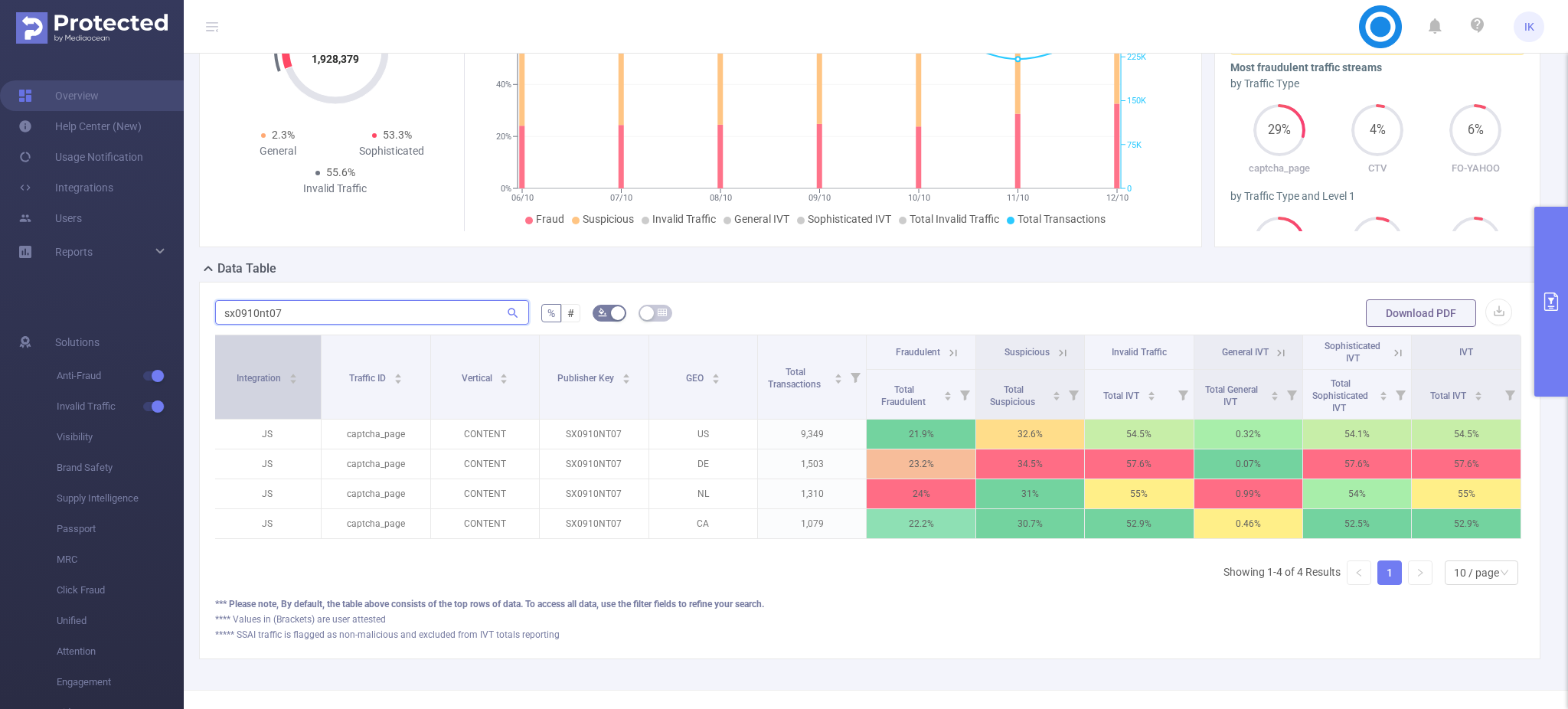
paste input "8"
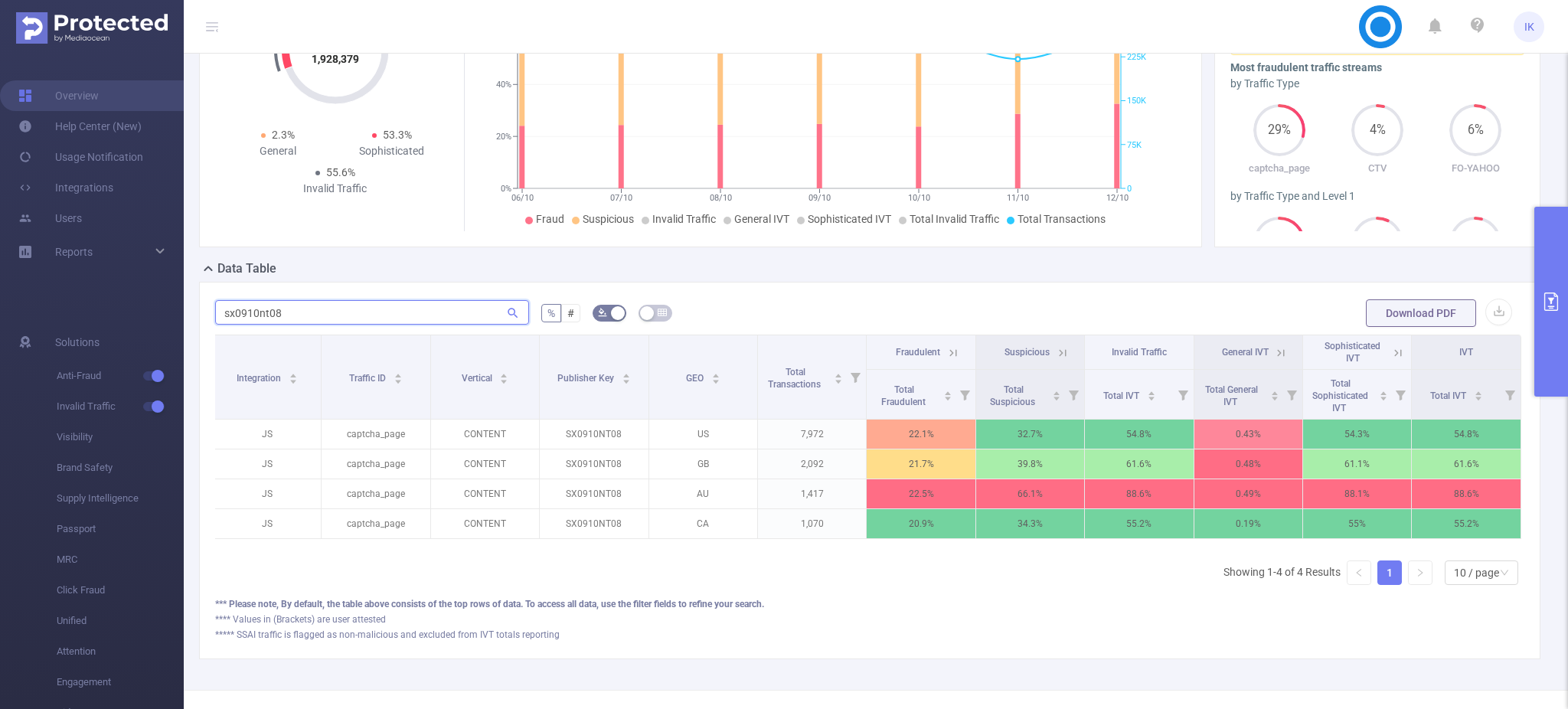
type input "sx0910nt08"
